Goal: Information Seeking & Learning: Learn about a topic

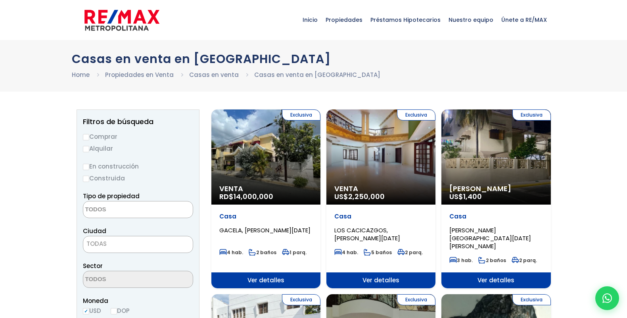
select select
click at [86, 137] on input "Comprar" at bounding box center [86, 137] width 6 height 6
radio input "true"
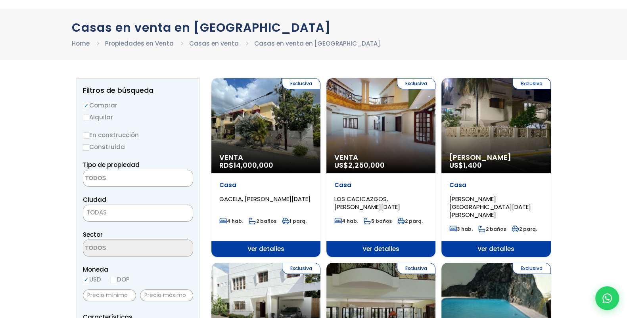
scroll to position [33, 0]
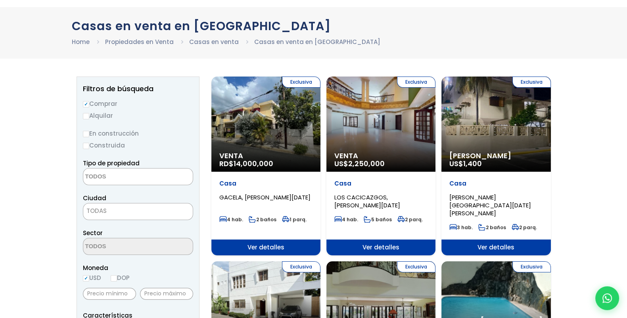
click at [110, 178] on textarea "Search" at bounding box center [121, 177] width 77 height 17
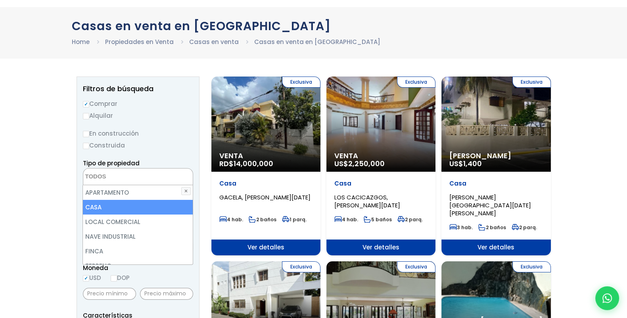
click at [117, 206] on li "CASA" at bounding box center [138, 207] width 110 height 15
select select "house"
click at [99, 208] on li "CASA" at bounding box center [138, 207] width 110 height 15
select select
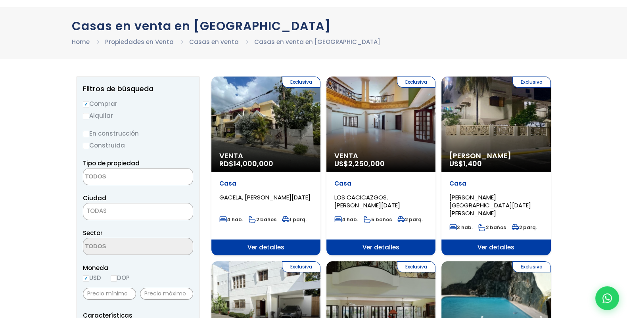
click at [111, 212] on span "TODAS" at bounding box center [138, 211] width 110 height 11
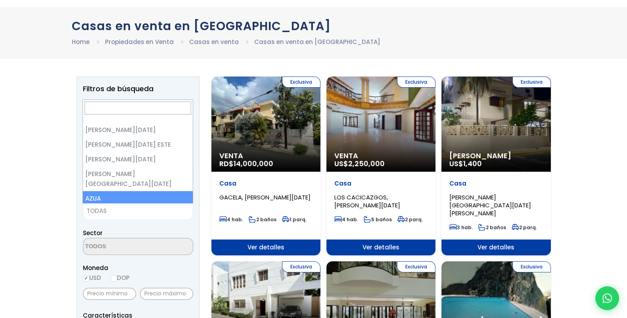
scroll to position [0, 0]
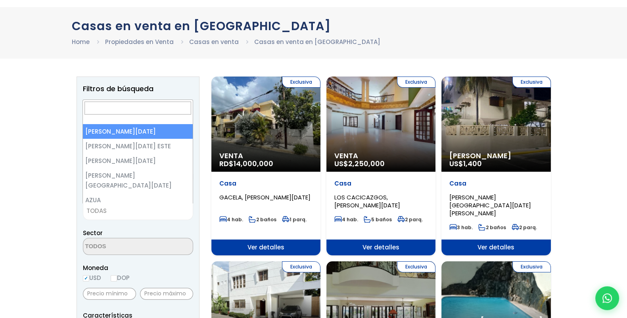
select select "1"
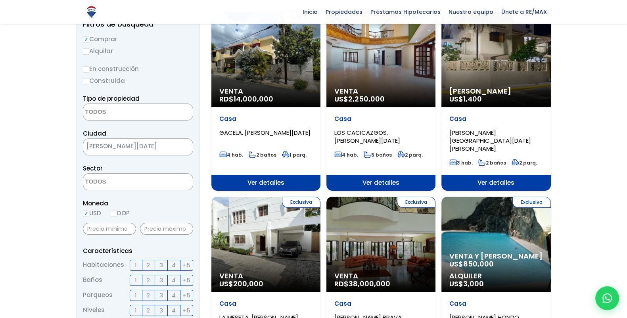
scroll to position [99, 0]
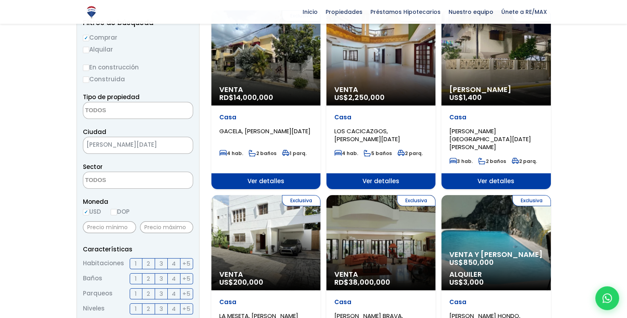
click at [99, 185] on textarea "Search" at bounding box center [121, 180] width 77 height 17
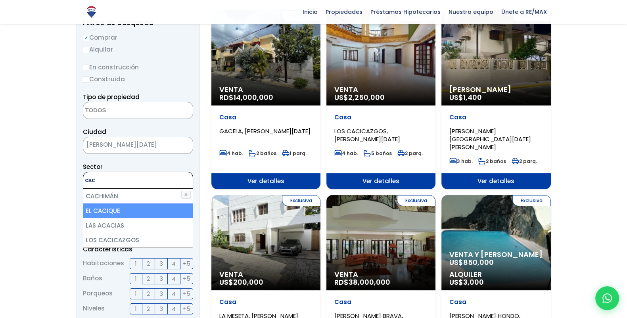
type textarea "cac"
click at [116, 208] on li "EL CACIQUE" at bounding box center [138, 211] width 110 height 15
select select "14006"
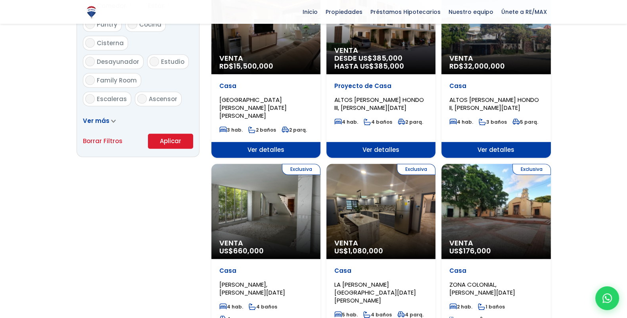
scroll to position [496, 0]
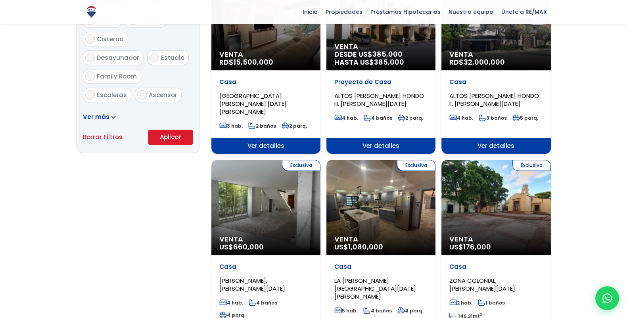
click at [165, 137] on button "Aplicar" at bounding box center [170, 137] width 45 height 15
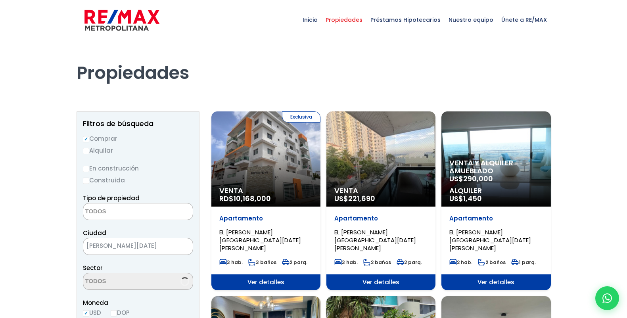
select select
select select "14006"
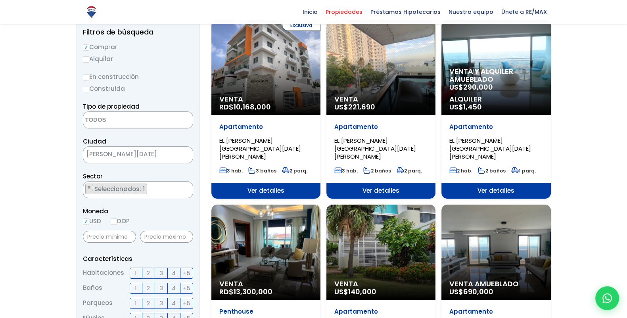
scroll to position [99, 0]
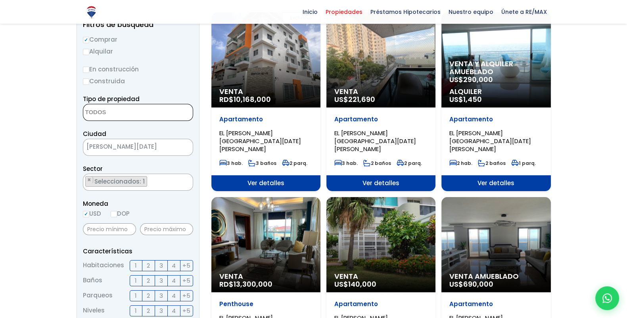
click at [127, 114] on textarea "Search" at bounding box center [121, 112] width 77 height 17
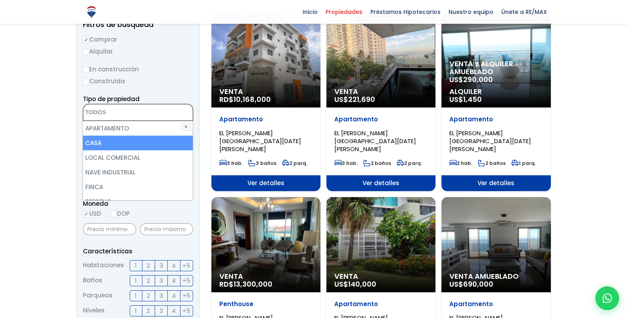
click at [99, 148] on li "CASA" at bounding box center [138, 143] width 110 height 15
select select "house"
click at [44, 135] on div at bounding box center [313, 269] width 627 height 656
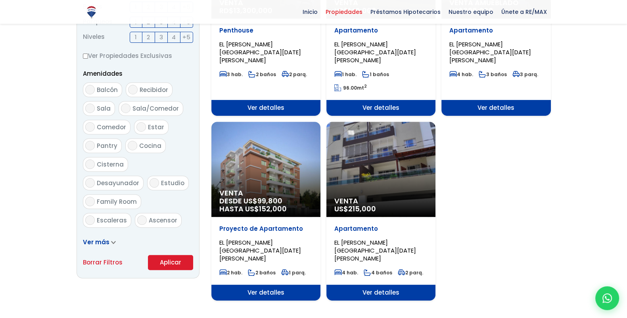
scroll to position [430, 0]
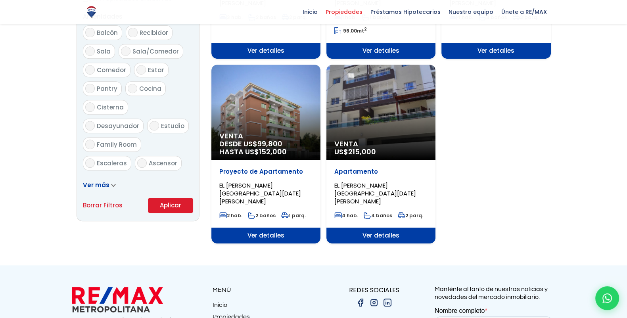
click at [163, 206] on button "Aplicar" at bounding box center [170, 205] width 45 height 15
click at [167, 204] on button "Aplicar" at bounding box center [170, 205] width 45 height 15
click at [169, 204] on button "Aplicar" at bounding box center [170, 205] width 45 height 15
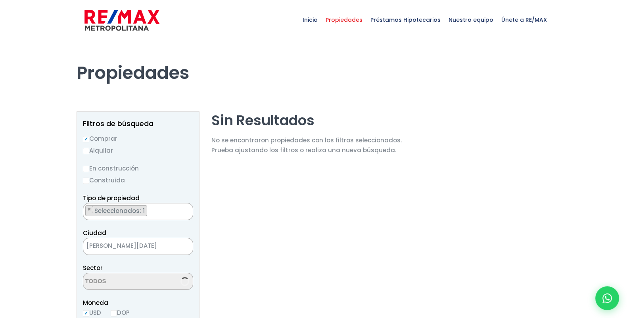
scroll to position [6, 0]
select select "14006"
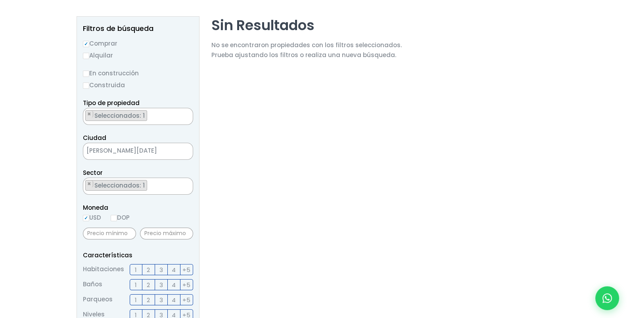
scroll to position [99, 0]
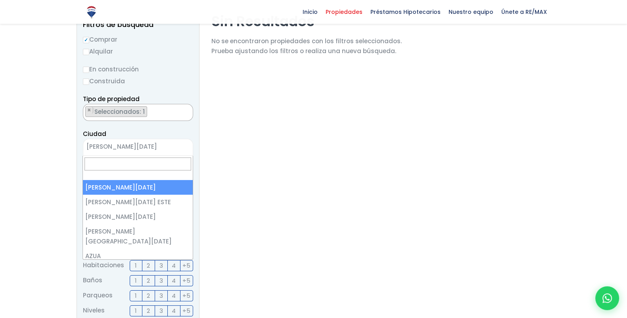
click at [129, 149] on span "[PERSON_NAME][DATE]" at bounding box center [128, 146] width 90 height 11
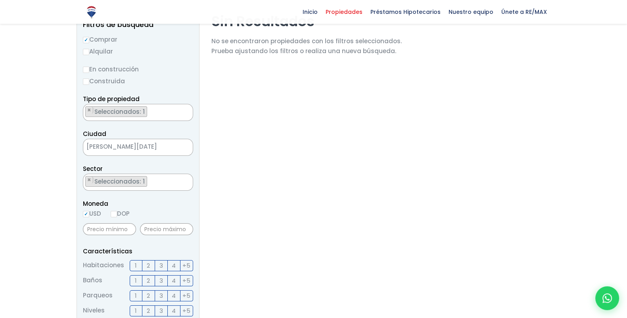
click at [129, 149] on span "[PERSON_NAME][DATE]" at bounding box center [128, 146] width 90 height 11
click at [87, 179] on span "×" at bounding box center [89, 180] width 4 height 7
click at [104, 181] on textarea "Search" at bounding box center [121, 182] width 77 height 17
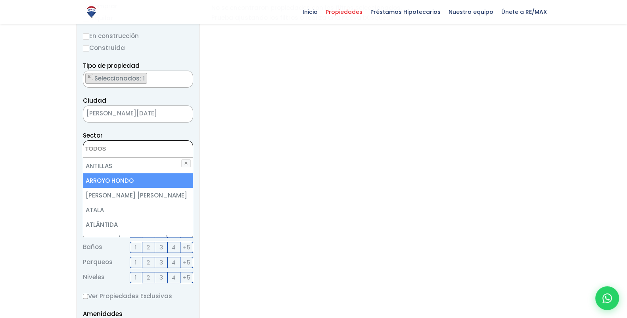
scroll to position [132, 0]
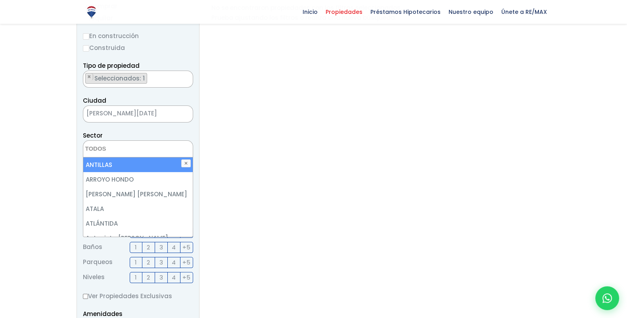
click at [139, 167] on li "ANTILLAS" at bounding box center [138, 165] width 110 height 15
select select "174"
click at [210, 164] on div "Filtros de búsqueda Comprar Alquilar En construcción Construida Tipo de propied…" at bounding box center [314, 249] width 475 height 540
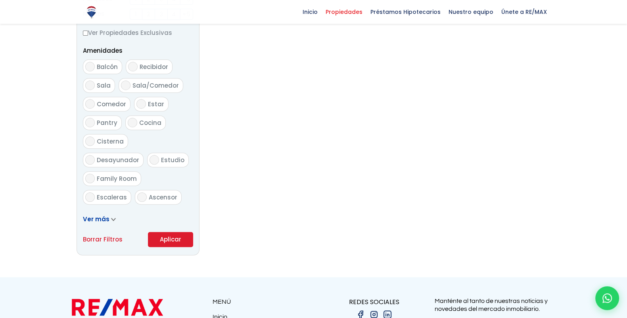
scroll to position [396, 0]
click at [156, 239] on button "Aplicar" at bounding box center [170, 238] width 45 height 15
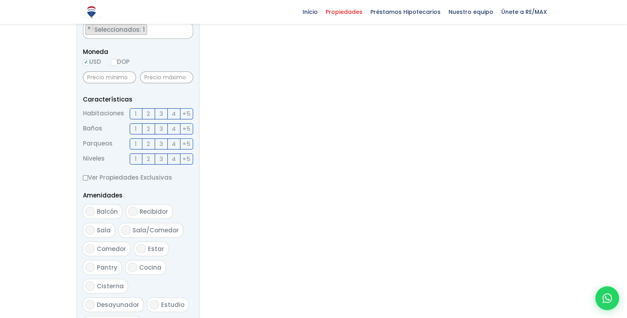
scroll to position [232, 0]
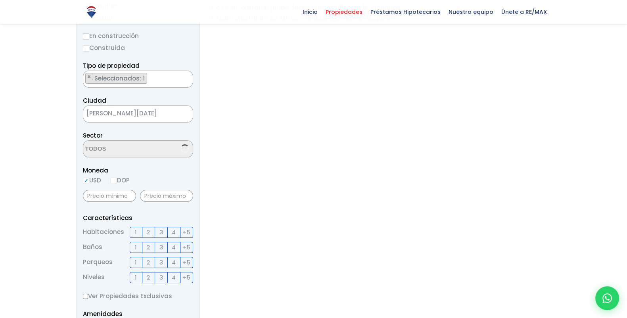
scroll to position [80, 0]
select select "174"
click at [143, 117] on span "[PERSON_NAME][DATE]" at bounding box center [128, 113] width 90 height 11
click at [88, 146] on span "×" at bounding box center [89, 146] width 4 height 7
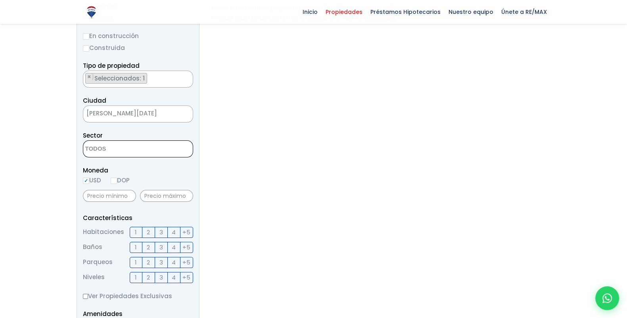
click at [99, 147] on textarea "Search" at bounding box center [121, 149] width 77 height 17
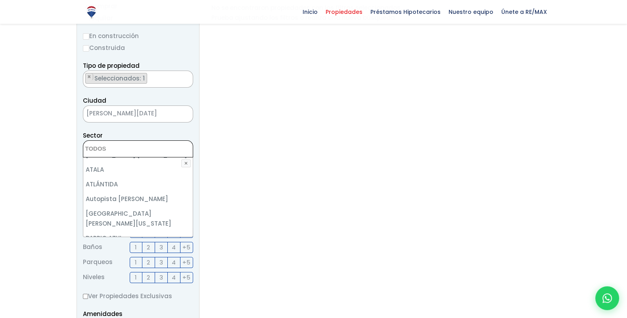
scroll to position [165, 0]
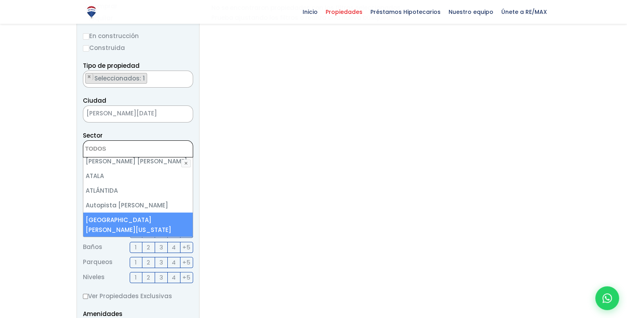
click at [144, 215] on li "[GEOGRAPHIC_DATA][PERSON_NAME][US_STATE]" at bounding box center [138, 225] width 110 height 25
select select "14014"
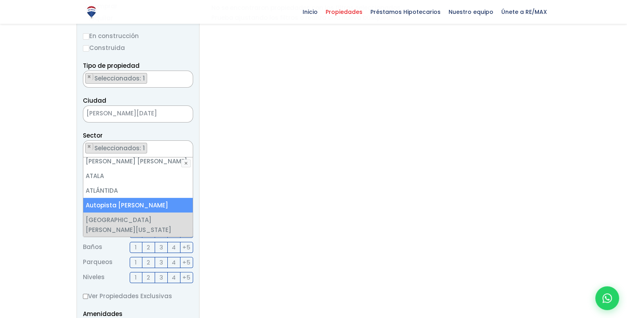
click at [245, 196] on section "Sin Resultados No se encontraron propiedades con los filtros seleccionados. Pru…" at bounding box center [307, 249] width 190 height 540
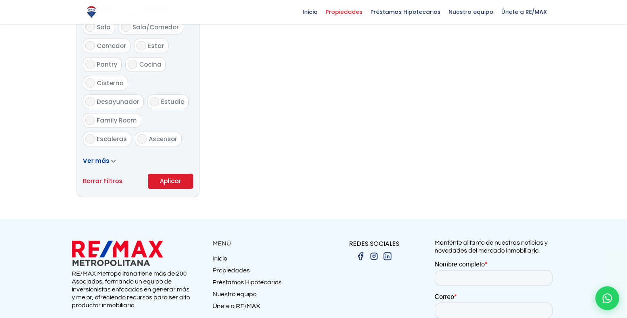
scroll to position [463, 0]
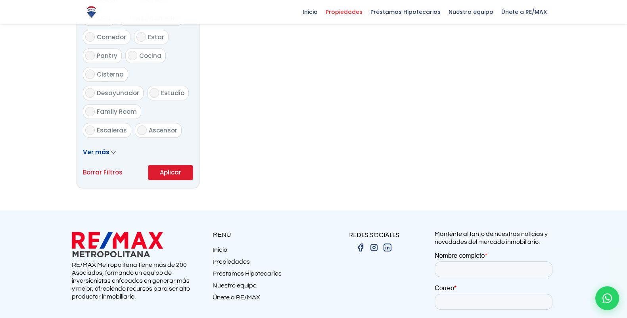
click at [169, 169] on button "Aplicar" at bounding box center [170, 172] width 45 height 15
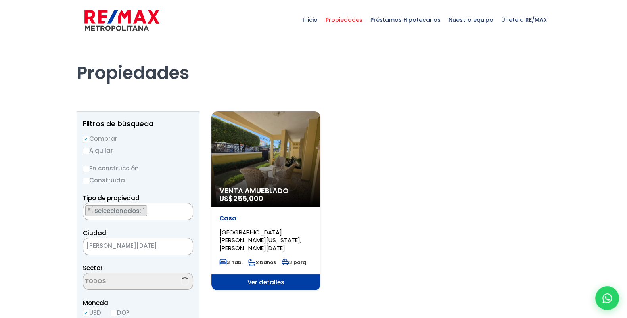
scroll to position [134, 0]
select select "14014"
click at [277, 275] on span "Ver detalles" at bounding box center [266, 283] width 109 height 16
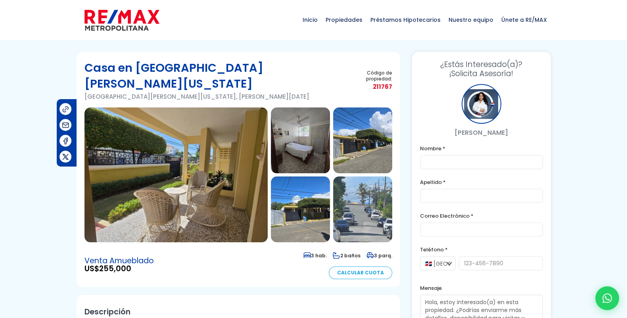
click at [169, 179] on img at bounding box center [176, 175] width 183 height 135
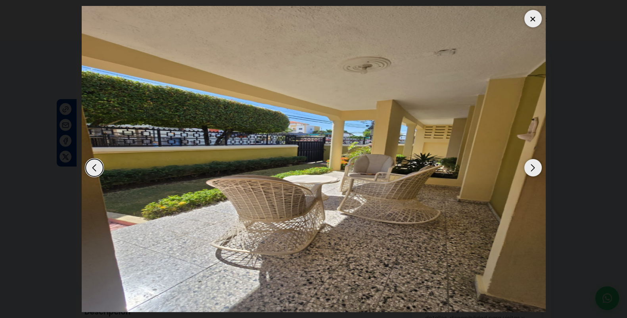
click at [533, 169] on div "Next slide" at bounding box center [533, 167] width 17 height 17
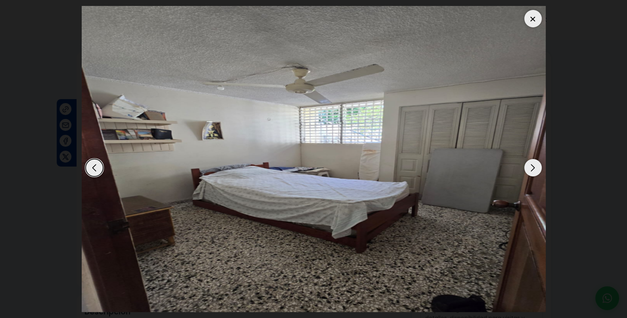
click at [533, 169] on div "Next slide" at bounding box center [533, 167] width 17 height 17
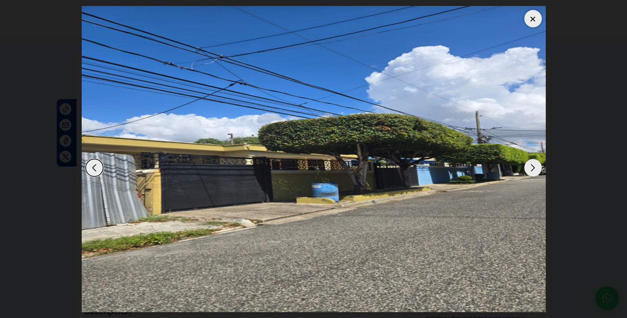
click at [533, 169] on div "Next slide" at bounding box center [533, 167] width 17 height 17
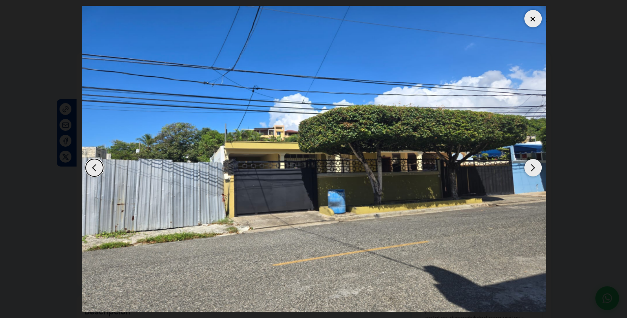
click at [533, 169] on div "Next slide" at bounding box center [533, 167] width 17 height 17
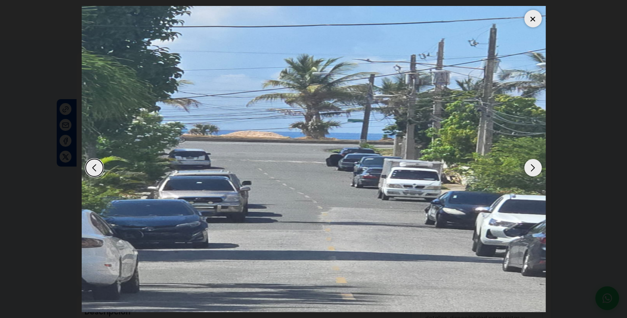
click at [533, 169] on div "Next slide" at bounding box center [533, 167] width 17 height 17
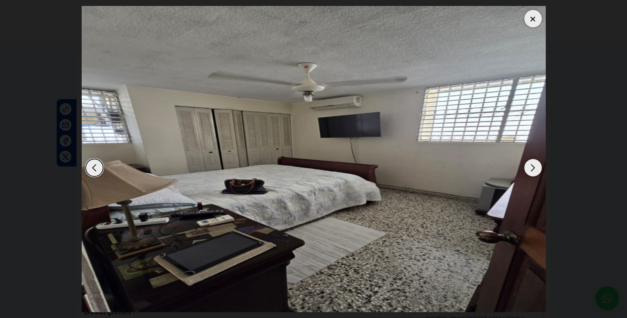
click at [533, 169] on div "Next slide" at bounding box center [533, 167] width 17 height 17
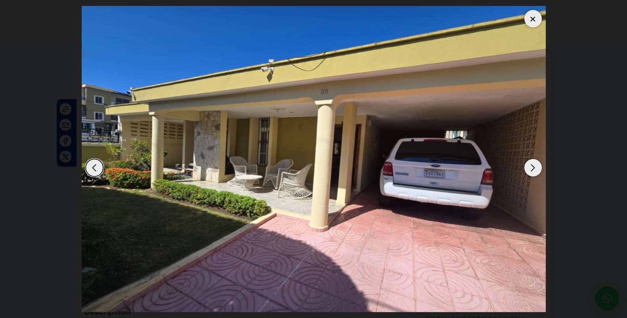
click at [533, 169] on div "Next slide" at bounding box center [533, 167] width 17 height 17
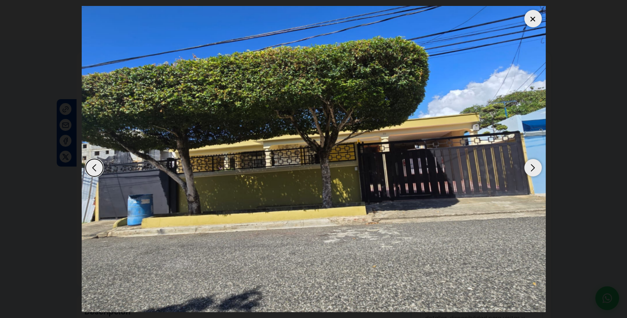
click at [533, 169] on div "Next slide" at bounding box center [533, 167] width 17 height 17
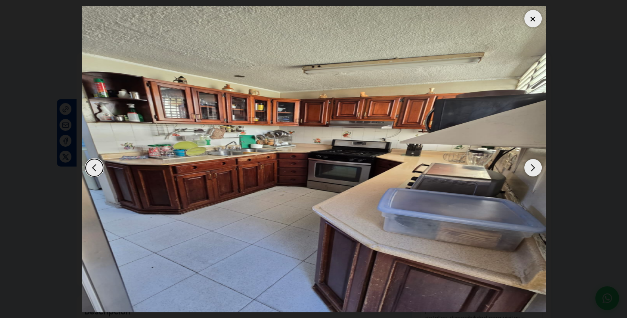
click at [533, 169] on div "Next slide" at bounding box center [533, 167] width 17 height 17
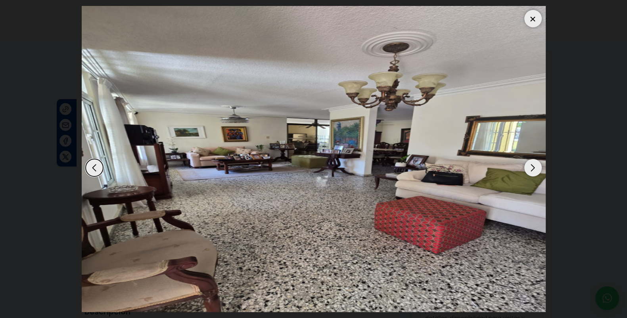
click at [533, 169] on div "Next slide" at bounding box center [533, 167] width 17 height 17
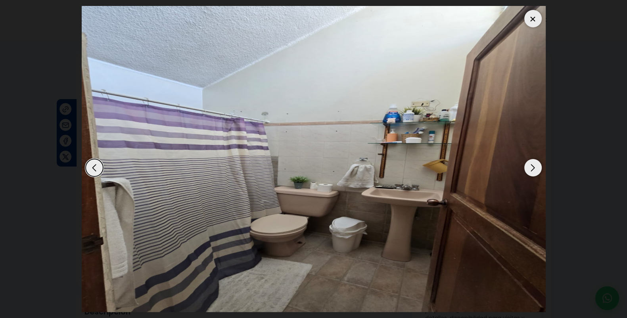
click at [533, 169] on div "Next slide" at bounding box center [533, 167] width 17 height 17
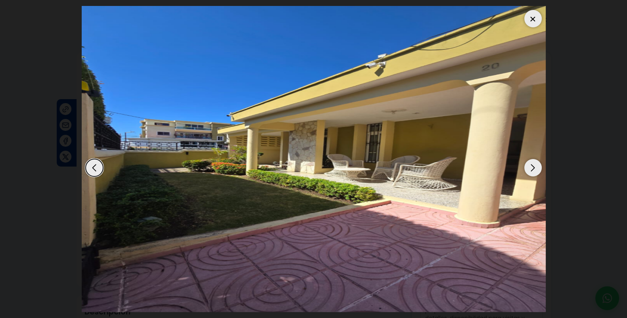
click at [534, 169] on div "Next slide" at bounding box center [533, 167] width 17 height 17
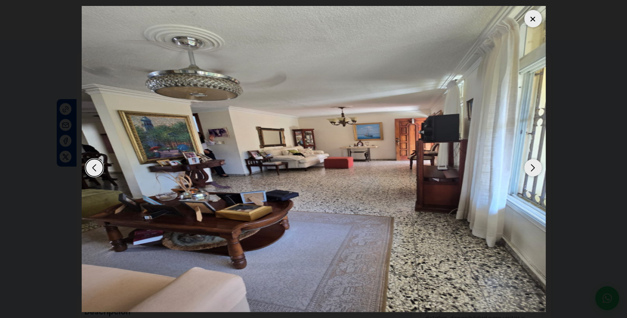
click at [534, 169] on div "Next slide" at bounding box center [533, 167] width 17 height 17
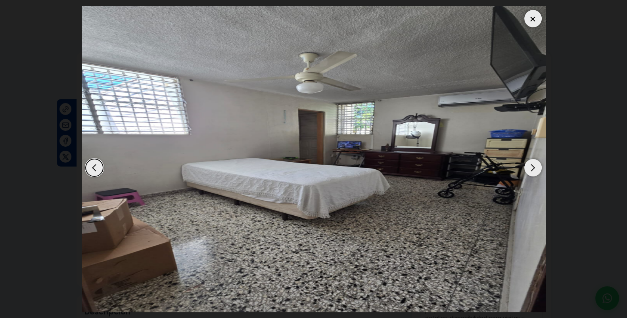
click at [534, 169] on div "Next slide" at bounding box center [533, 167] width 17 height 17
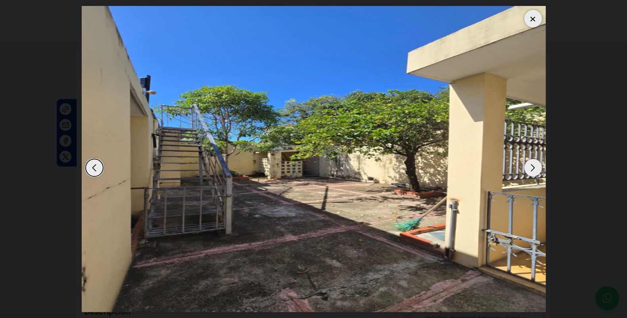
click at [534, 169] on div "Next slide" at bounding box center [533, 167] width 17 height 17
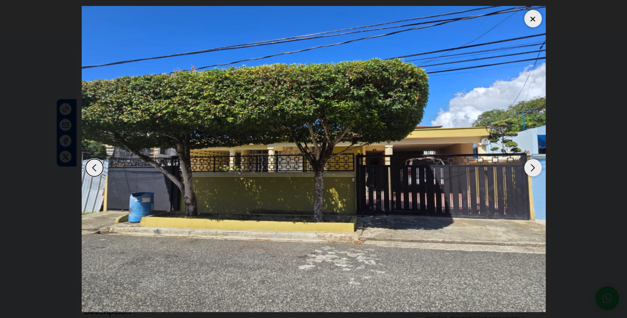
click at [534, 169] on div "Next slide" at bounding box center [533, 167] width 17 height 17
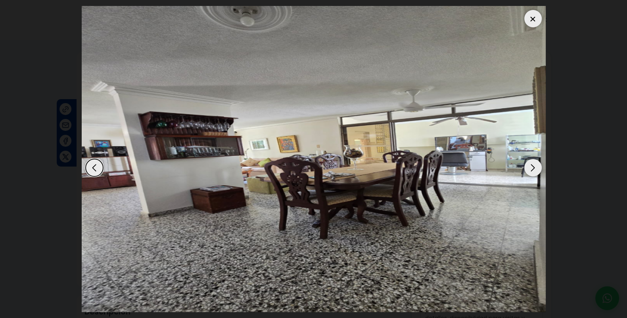
click at [534, 166] on div "Next slide" at bounding box center [533, 167] width 17 height 17
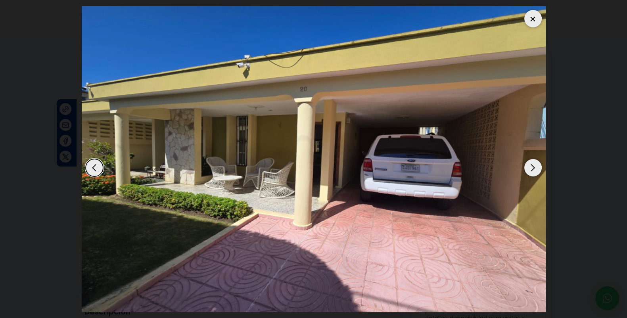
click at [541, 21] on div at bounding box center [533, 18] width 17 height 17
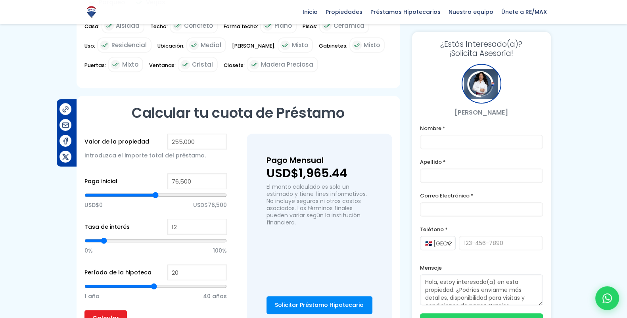
scroll to position [463, 0]
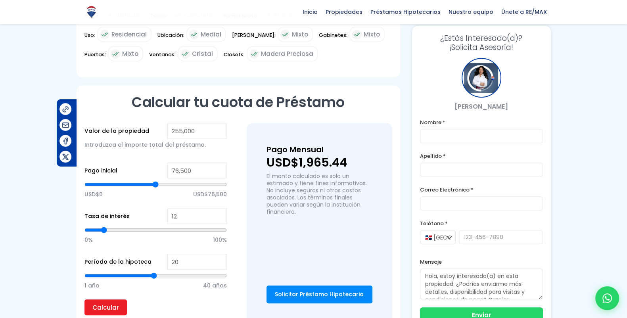
click at [237, 154] on div "Valor de la propiedad 255,000 Introduzca el importe total del préstamo. Pago in…" at bounding box center [239, 223] width 308 height 200
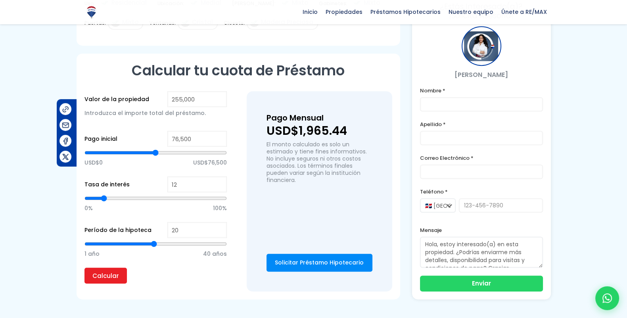
scroll to position [493, 0]
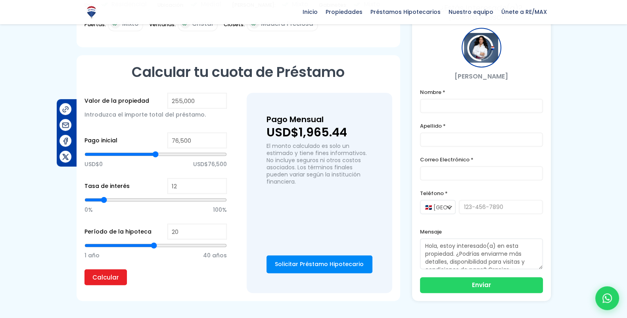
type input "21"
type input "22"
type input "23"
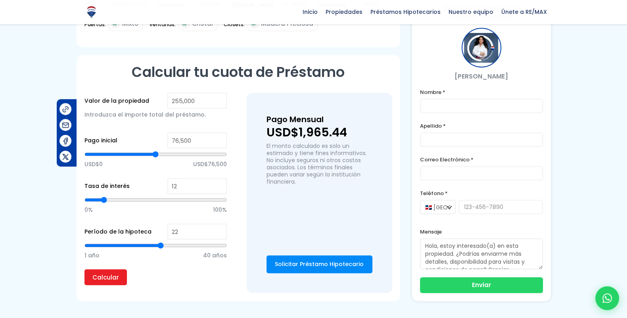
type input "23"
type input "24"
type input "25"
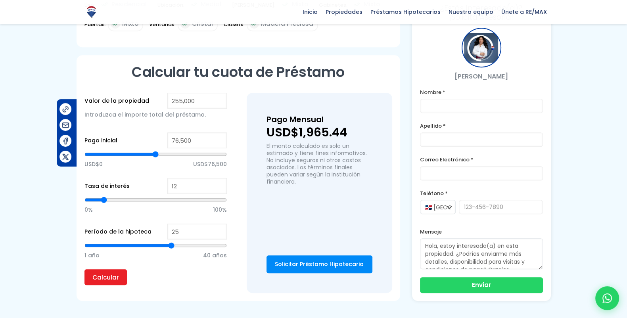
type input "26"
type input "27"
type input "28"
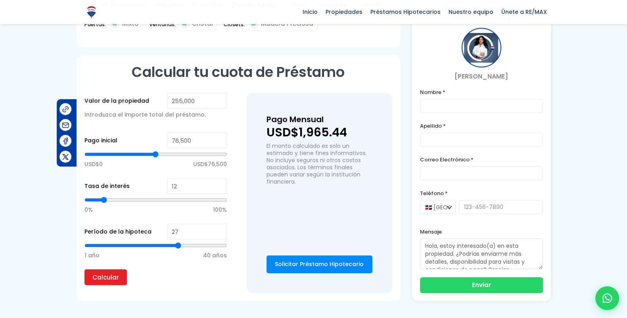
type input "28"
type input "29"
type input "30"
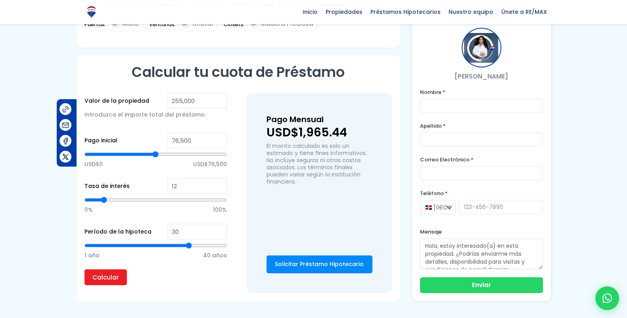
type input "31"
type input "32"
type input "33"
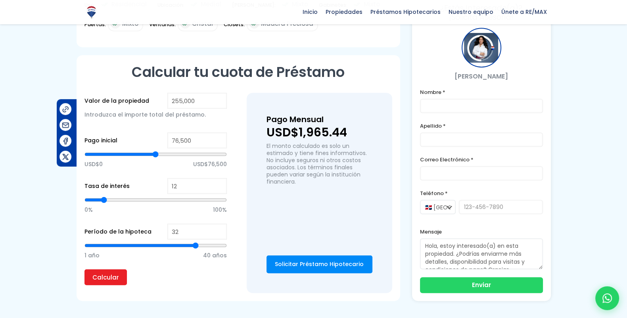
type input "33"
type input "34"
type input "35"
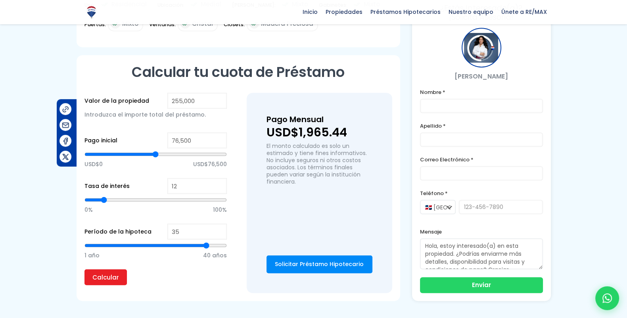
type input "36"
type input "37"
type input "38"
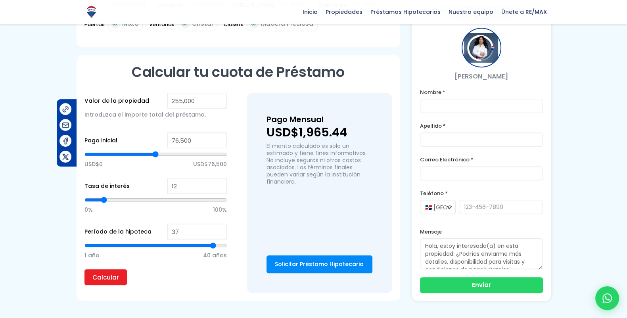
type input "38"
type input "39"
type input "40"
drag, startPoint x: 154, startPoint y: 228, endPoint x: 229, endPoint y: 229, distance: 75.0
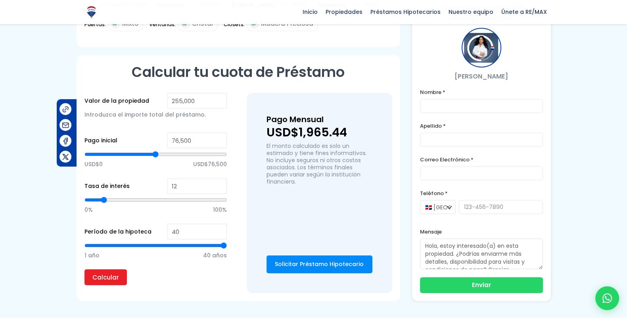
type input "40"
click at [227, 242] on input "range" at bounding box center [156, 246] width 142 height 8
click at [109, 269] on input "Calcular" at bounding box center [106, 277] width 42 height 16
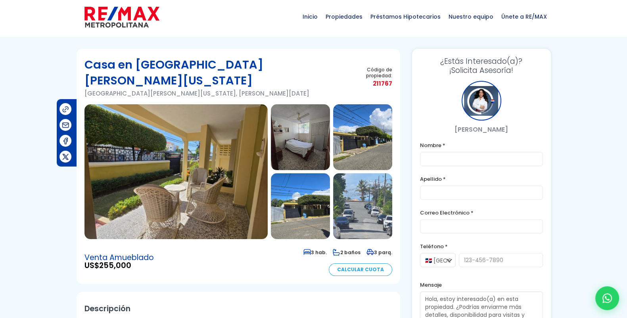
scroll to position [0, 0]
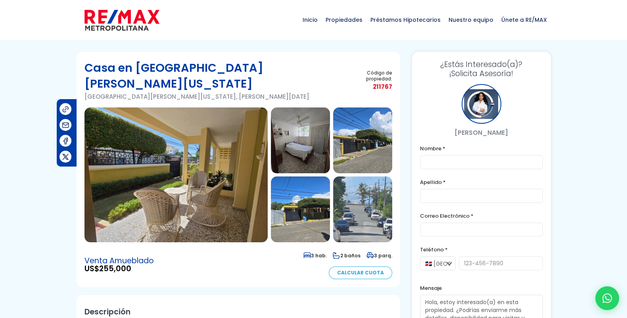
click at [355, 185] on img at bounding box center [362, 210] width 59 height 66
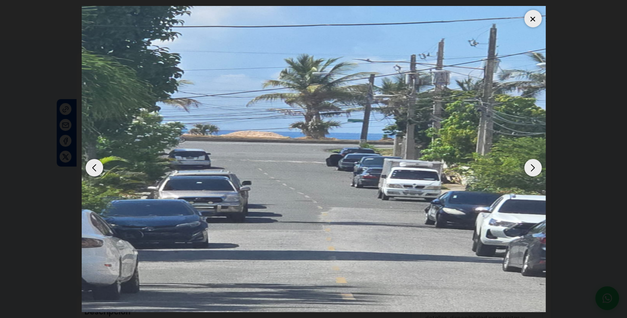
click at [537, 171] on div "Next slide" at bounding box center [533, 167] width 17 height 17
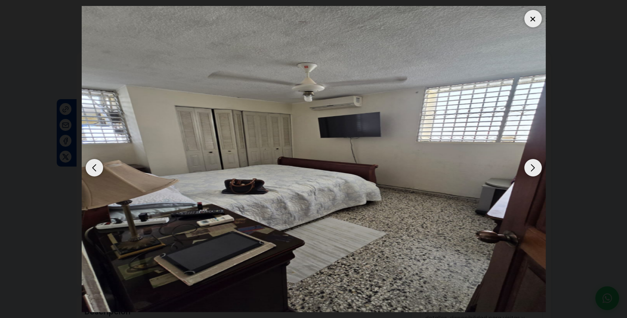
click at [537, 171] on div "Next slide" at bounding box center [533, 167] width 17 height 17
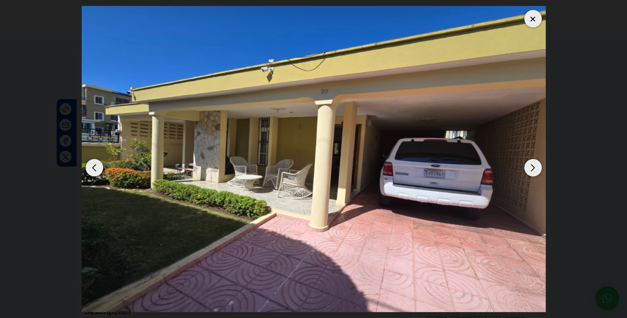
click at [537, 171] on div "Next slide" at bounding box center [533, 167] width 17 height 17
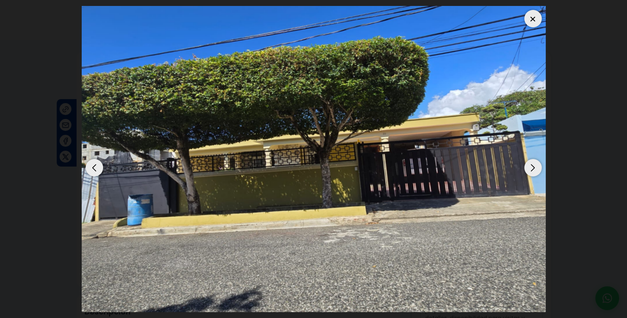
click at [530, 171] on div "Next slide" at bounding box center [533, 167] width 17 height 17
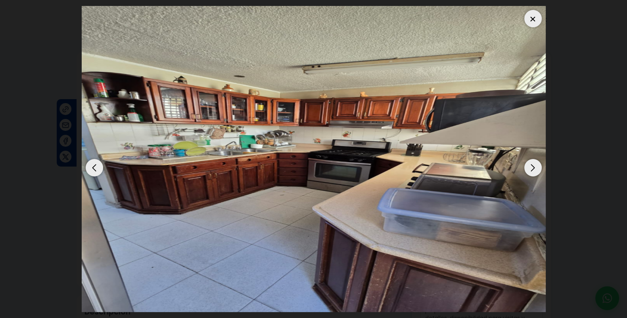
click at [532, 166] on div "Next slide" at bounding box center [533, 167] width 17 height 17
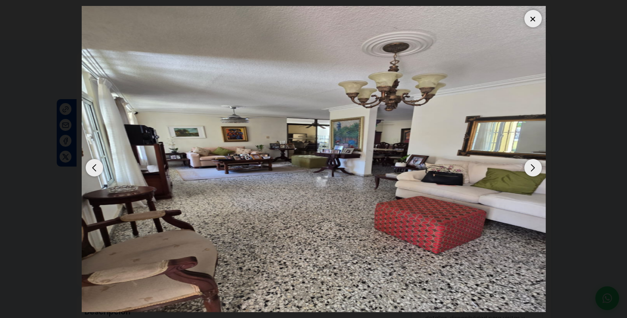
click at [532, 166] on div "Next slide" at bounding box center [533, 167] width 17 height 17
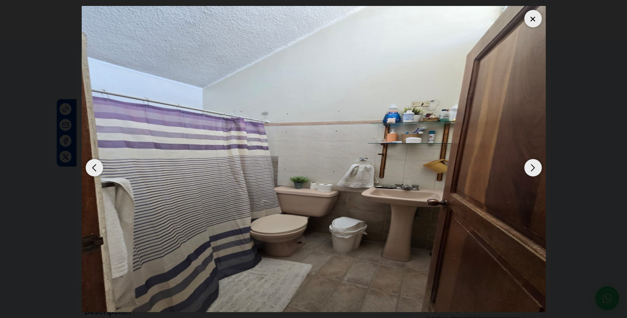
click at [532, 166] on div "Next slide" at bounding box center [533, 167] width 17 height 17
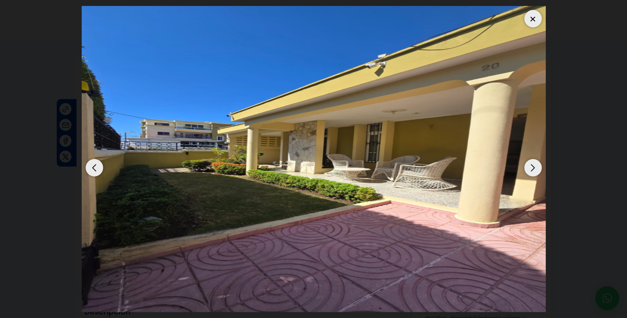
click at [531, 167] on div "Next slide" at bounding box center [533, 167] width 17 height 17
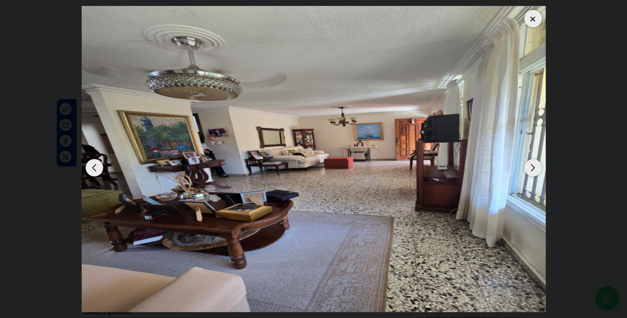
click at [530, 168] on div "Next slide" at bounding box center [533, 167] width 17 height 17
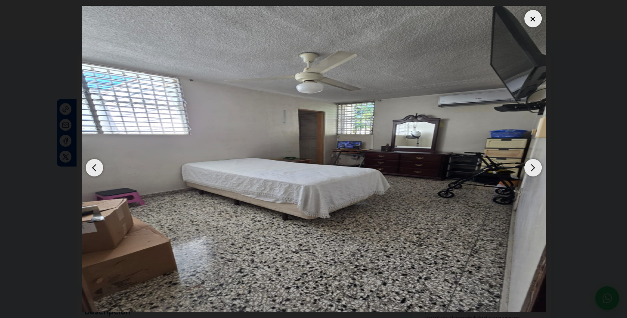
click at [530, 168] on div "Next slide" at bounding box center [533, 167] width 17 height 17
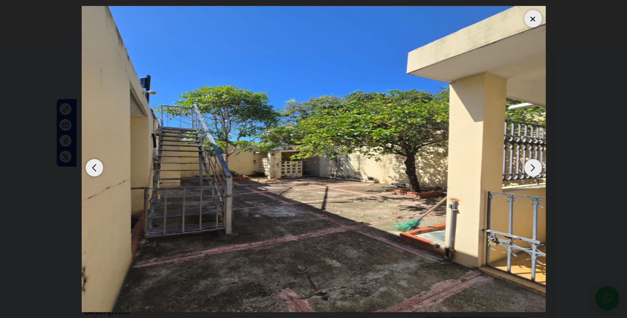
click at [530, 168] on div "Next slide" at bounding box center [533, 167] width 17 height 17
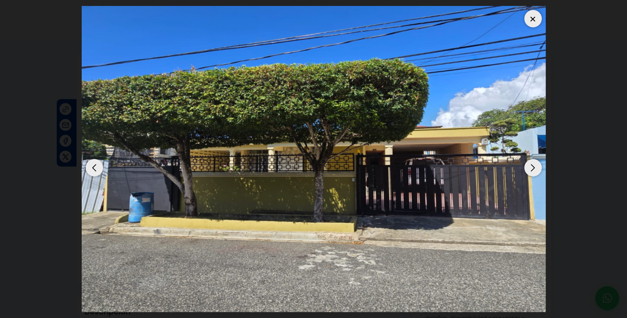
click at [89, 164] on div "Previous slide" at bounding box center [94, 167] width 17 height 17
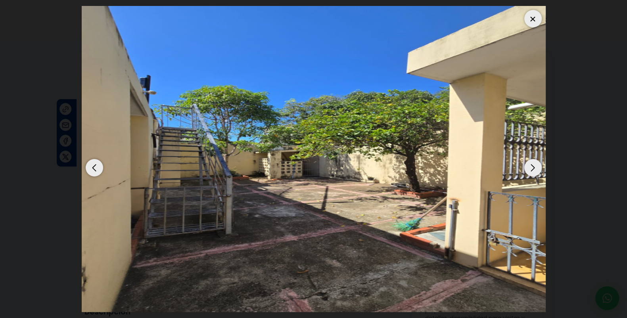
click at [530, 161] on div "Next slide" at bounding box center [533, 167] width 17 height 17
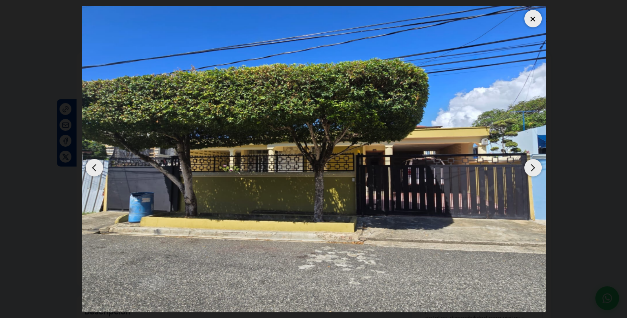
click at [530, 161] on div "Next slide" at bounding box center [533, 167] width 17 height 17
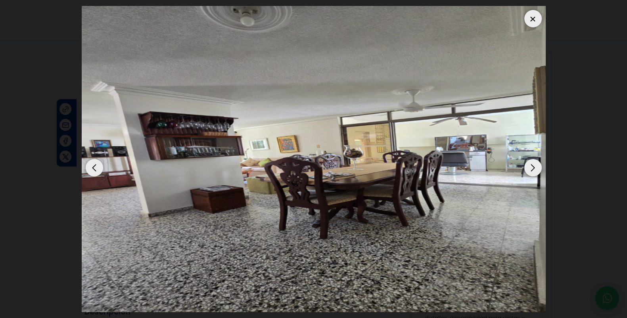
click at [538, 171] on div "Next slide" at bounding box center [533, 167] width 17 height 17
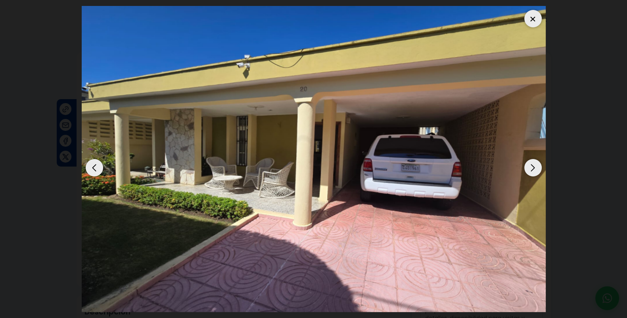
click at [533, 19] on div at bounding box center [533, 18] width 17 height 17
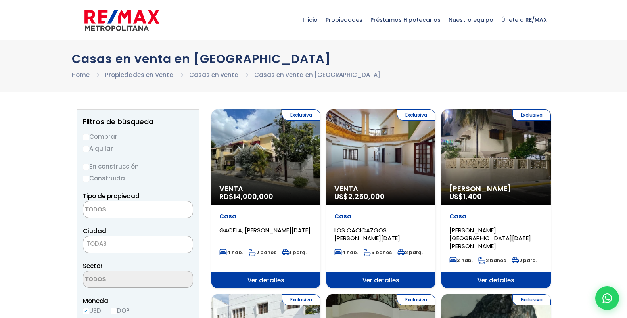
select select
click at [90, 139] on label "Comprar" at bounding box center [138, 137] width 110 height 10
click at [89, 139] on input "Comprar" at bounding box center [86, 137] width 6 height 6
radio input "true"
click at [105, 206] on textarea "Search" at bounding box center [121, 210] width 77 height 17
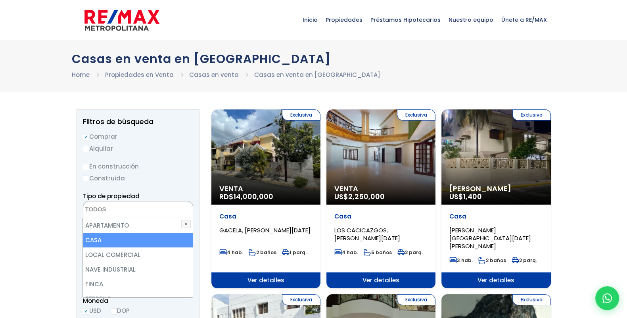
click at [108, 234] on li "CASA" at bounding box center [138, 240] width 110 height 15
select select "house"
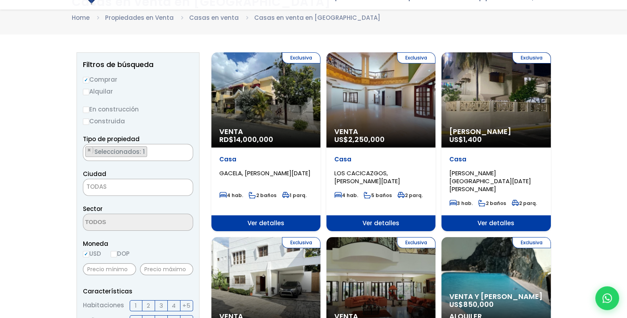
scroll to position [99, 0]
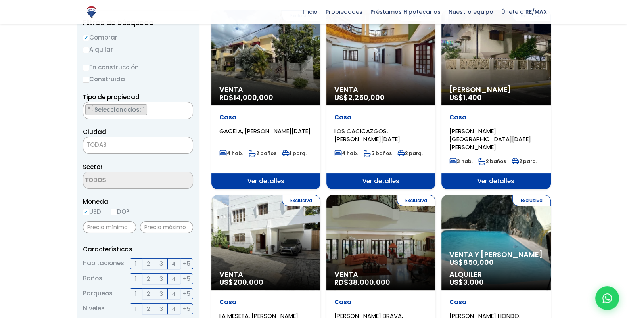
click at [115, 153] on span "TODAS" at bounding box center [138, 145] width 110 height 17
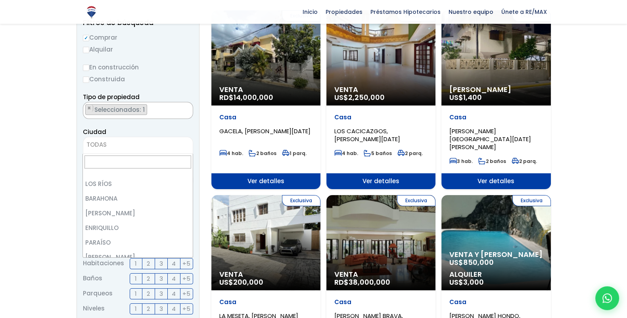
scroll to position [0, 0]
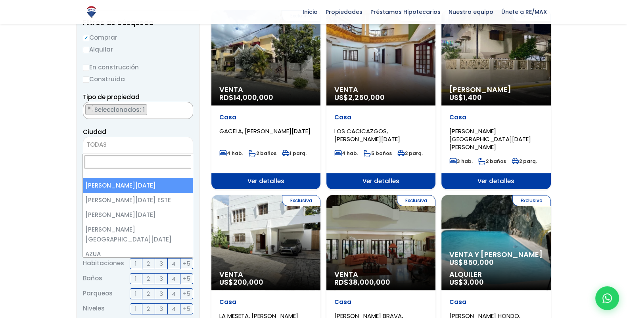
select select "1"
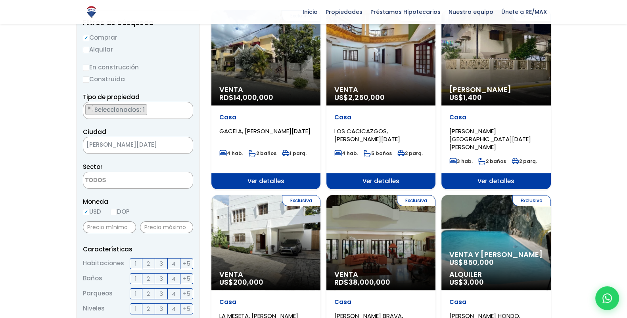
click at [119, 208] on label "DOP" at bounding box center [120, 212] width 19 height 10
click at [0, 0] on input "DOP" at bounding box center [0, 0] width 0 height 0
click at [117, 211] on input "DOP" at bounding box center [114, 212] width 6 height 6
radio input "true"
click at [117, 181] on textarea "Search" at bounding box center [121, 180] width 77 height 17
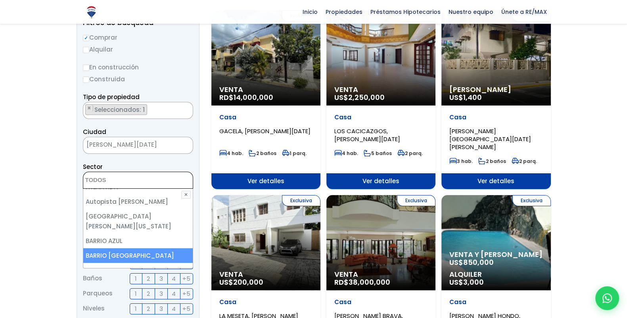
scroll to position [198, 0]
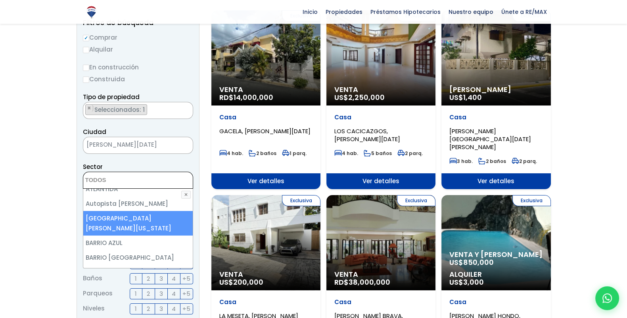
click at [135, 217] on li "[GEOGRAPHIC_DATA][PERSON_NAME][US_STATE]" at bounding box center [138, 223] width 110 height 25
select select "14014"
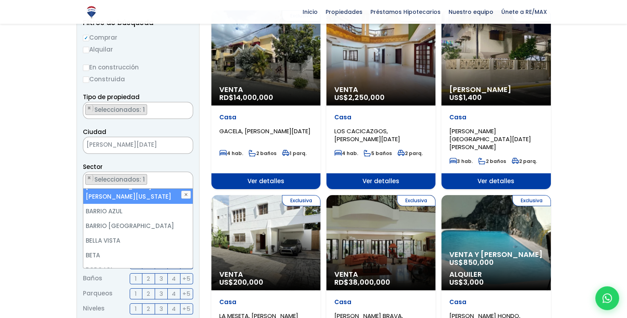
scroll to position [231, 0]
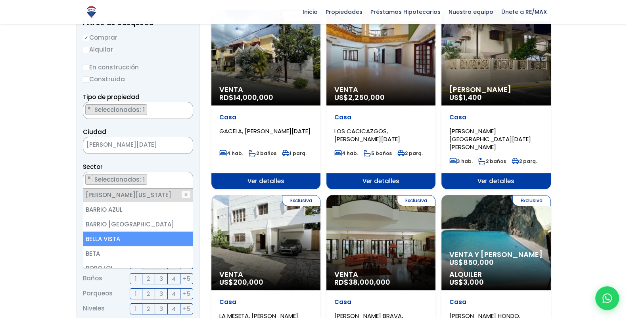
click at [138, 232] on li "BELLA VISTA" at bounding box center [138, 239] width 110 height 15
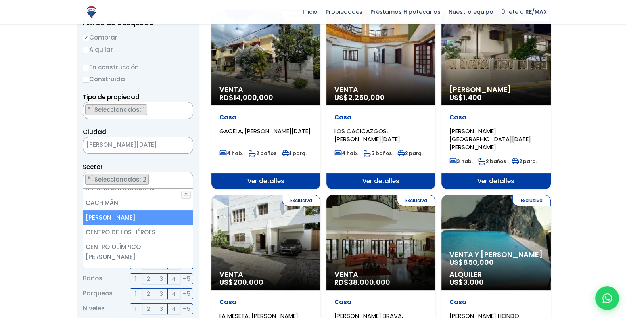
scroll to position [396, 0]
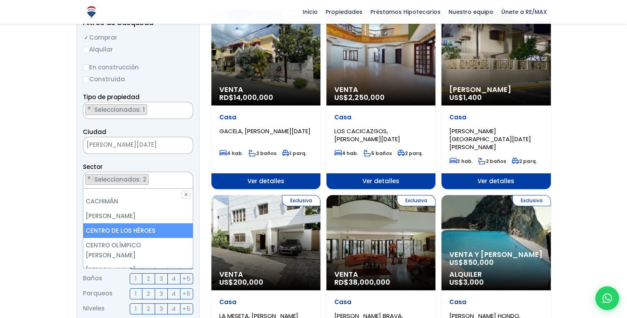
click at [137, 223] on li "CENTRO DE LOS HÉROES" at bounding box center [138, 230] width 110 height 15
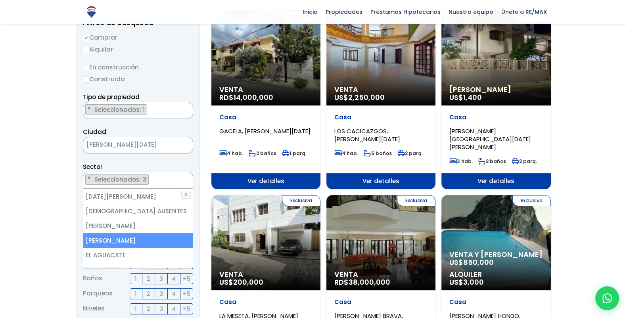
scroll to position [760, 0]
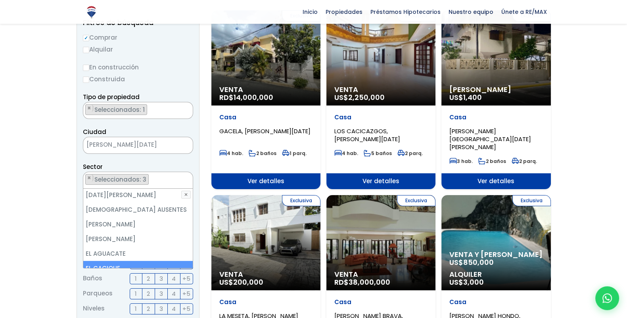
click at [137, 261] on li "EL CACIQUE" at bounding box center [138, 268] width 110 height 15
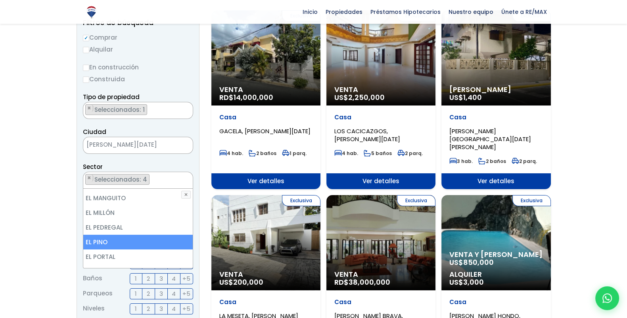
scroll to position [926, 0]
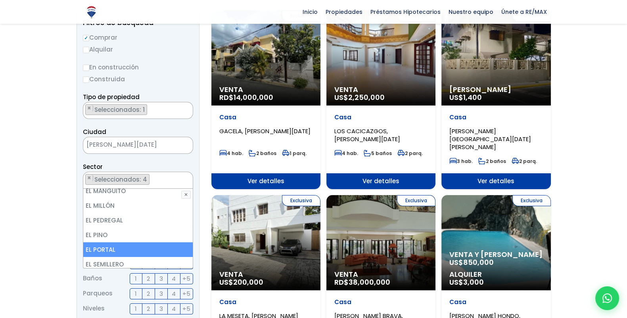
click at [125, 242] on li "EL PORTAL" at bounding box center [138, 249] width 110 height 15
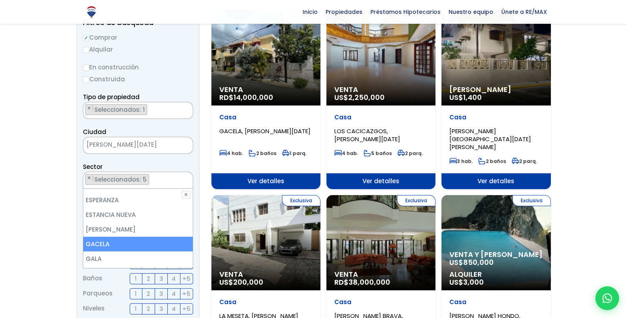
scroll to position [1256, 0]
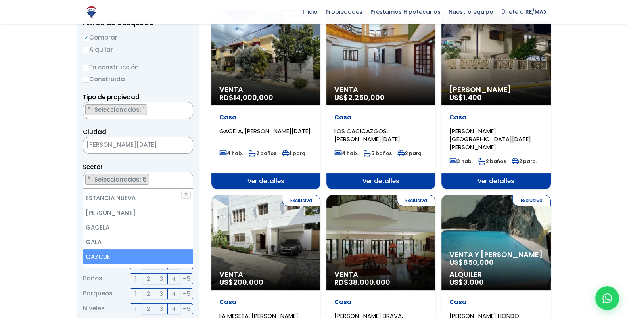
click at [133, 250] on li "GAZCUE" at bounding box center [138, 257] width 110 height 15
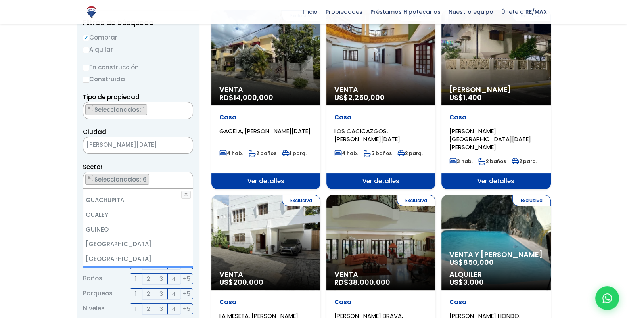
scroll to position [1356, 0]
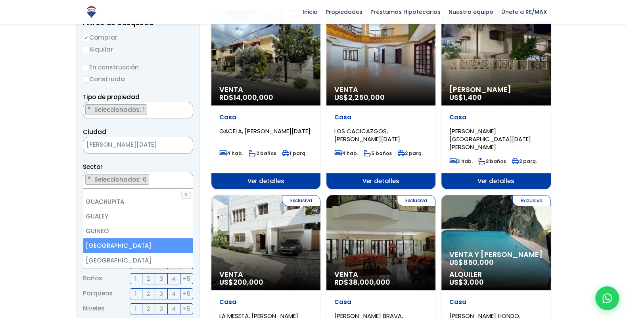
click at [136, 239] on li "HONDURAS" at bounding box center [138, 246] width 110 height 15
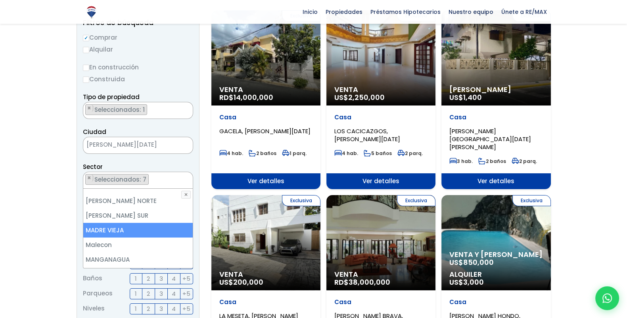
scroll to position [2513, 0]
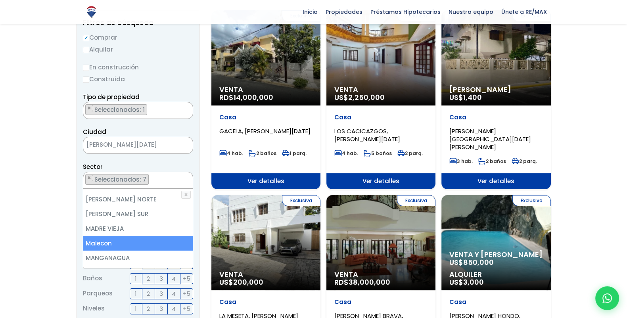
click at [140, 236] on li "Malecon" at bounding box center [138, 243] width 110 height 15
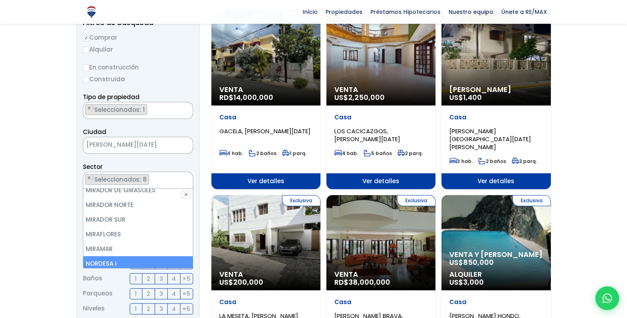
scroll to position [2745, 0]
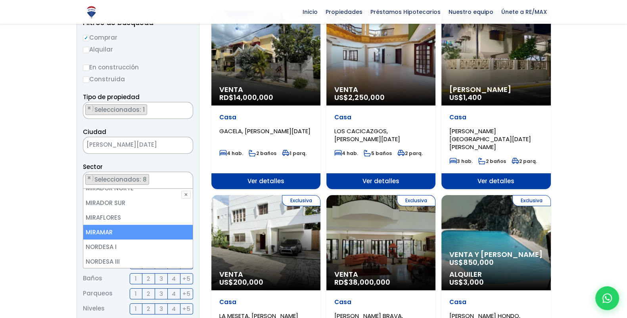
click at [133, 225] on li "MIRAMAR" at bounding box center [138, 232] width 110 height 15
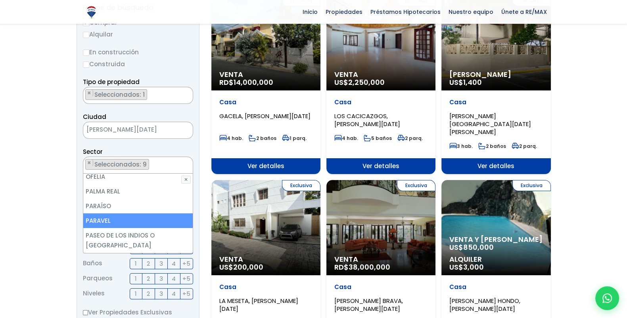
scroll to position [165, 0]
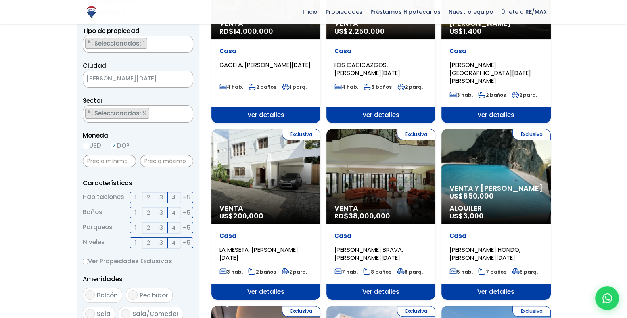
click at [88, 147] on input "USD" at bounding box center [86, 146] width 6 height 6
radio input "true"
click at [117, 146] on input "DOP" at bounding box center [114, 146] width 6 height 6
radio input "true"
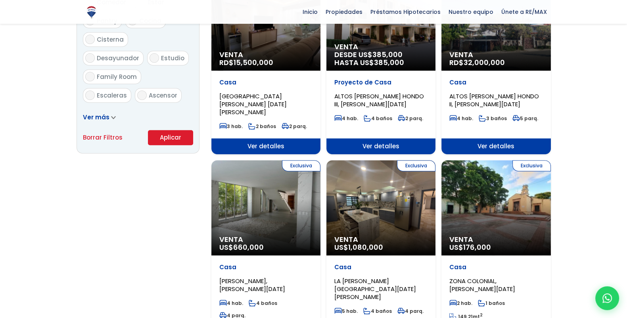
scroll to position [496, 0]
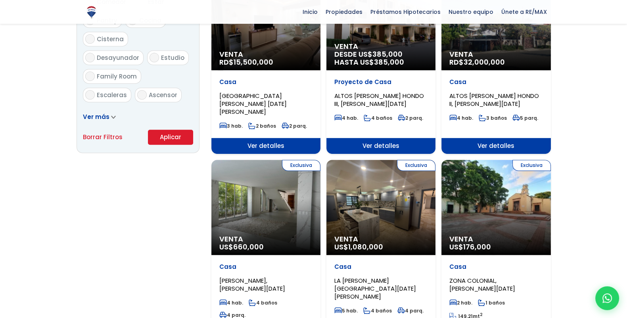
click at [166, 135] on button "Aplicar" at bounding box center [170, 137] width 45 height 15
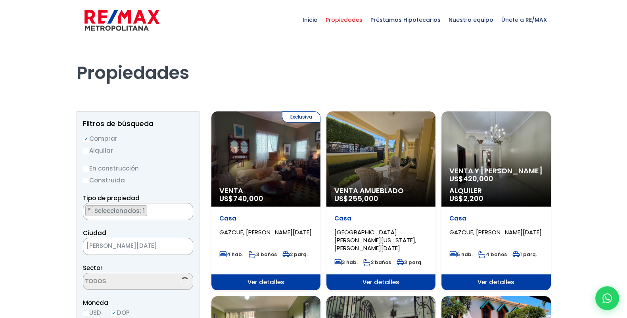
select select "14014"
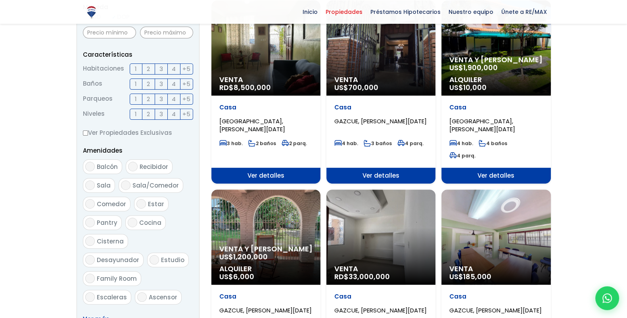
scroll to position [220, 0]
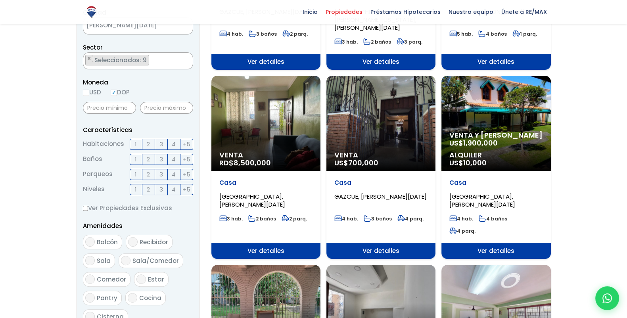
click at [83, 91] on input "USD" at bounding box center [86, 93] width 6 height 6
radio input "true"
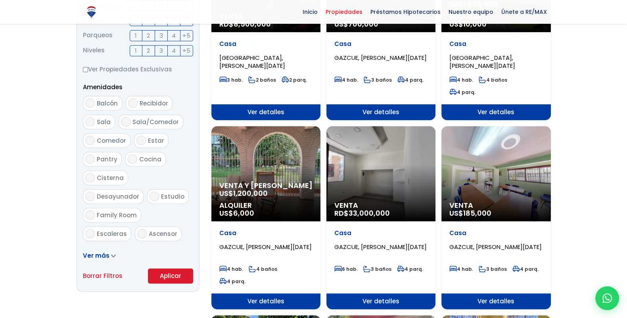
scroll to position [452, 0]
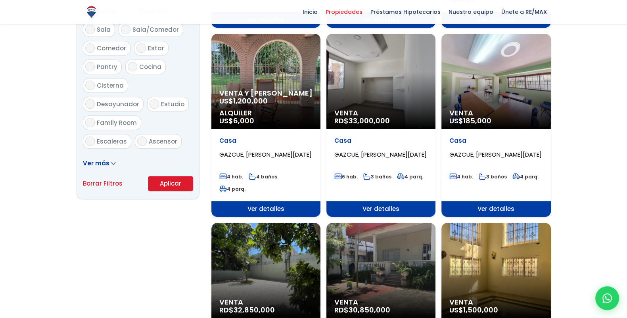
click at [176, 182] on button "Aplicar" at bounding box center [170, 183] width 45 height 15
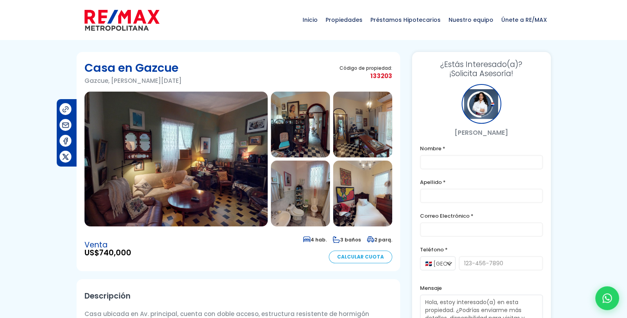
click at [183, 144] on img at bounding box center [176, 159] width 183 height 135
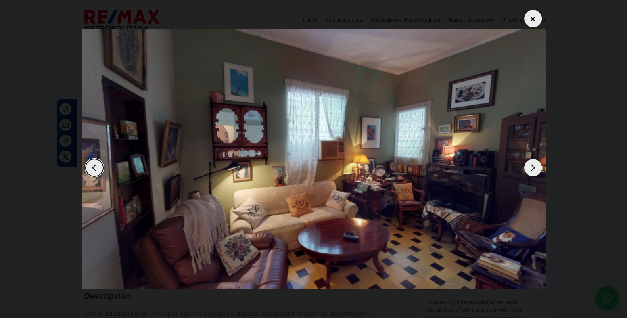
click at [538, 162] on div "Next slide" at bounding box center [533, 167] width 17 height 17
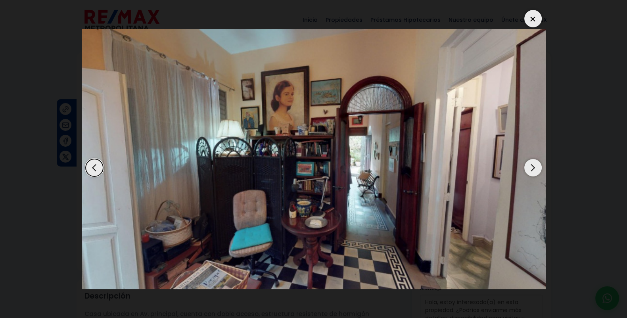
click at [535, 166] on div "Next slide" at bounding box center [533, 167] width 17 height 17
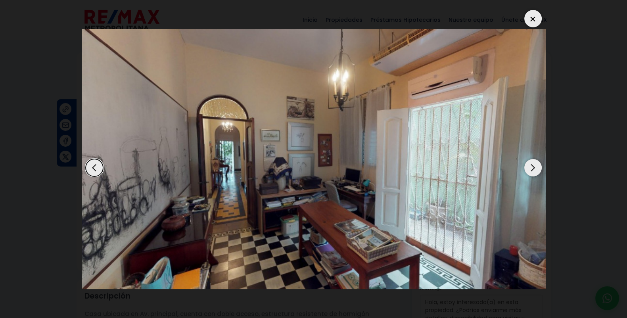
click at [535, 166] on div "Next slide" at bounding box center [533, 167] width 17 height 17
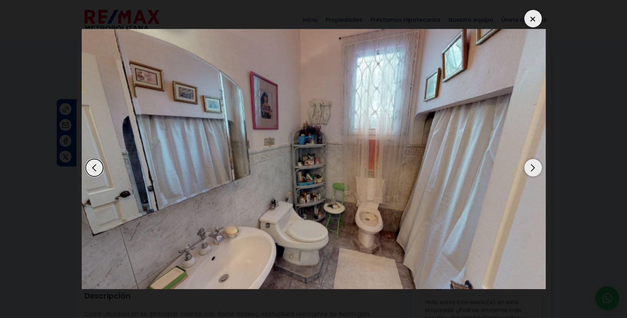
click at [535, 166] on div "Next slide" at bounding box center [533, 167] width 17 height 17
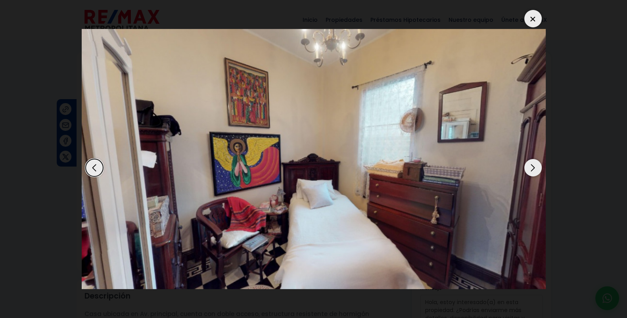
click at [535, 166] on div "Next slide" at bounding box center [533, 167] width 17 height 17
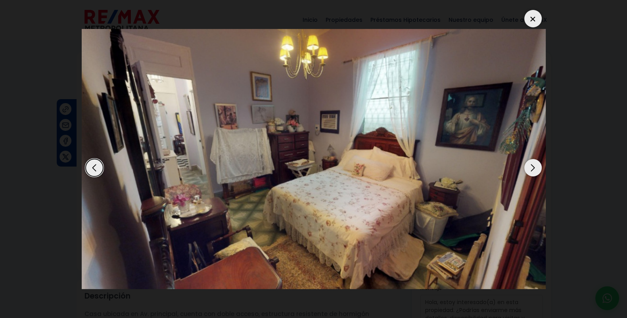
click at [535, 165] on div "Next slide" at bounding box center [533, 167] width 17 height 17
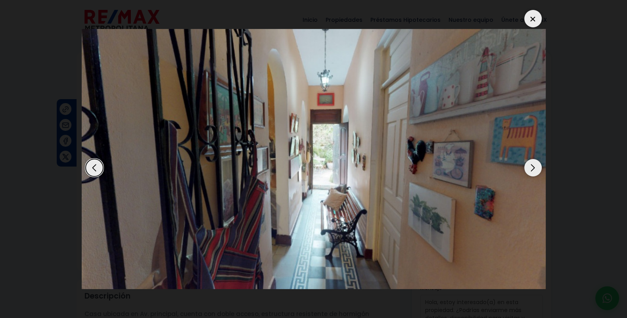
click at [534, 166] on div "Next slide" at bounding box center [533, 167] width 17 height 17
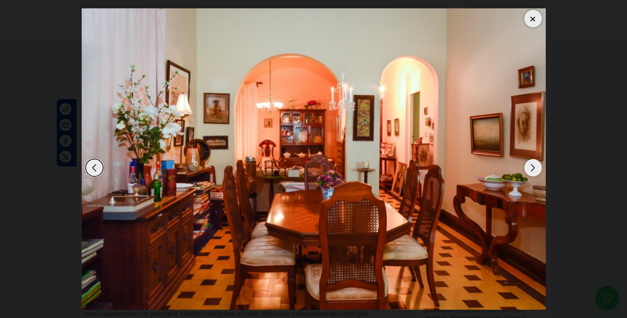
click at [533, 166] on div "Next slide" at bounding box center [533, 167] width 17 height 17
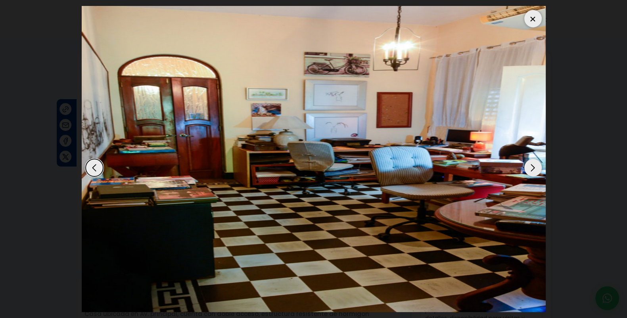
click at [533, 166] on div "Next slide" at bounding box center [533, 167] width 17 height 17
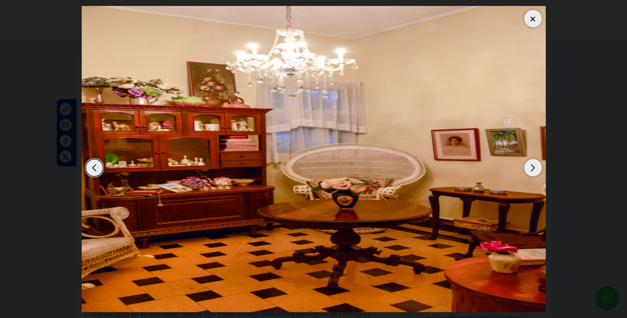
click at [533, 166] on div "Next slide" at bounding box center [533, 167] width 17 height 17
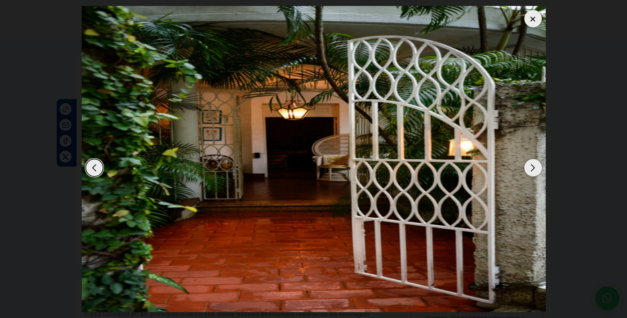
click at [533, 167] on div "Next slide" at bounding box center [533, 167] width 17 height 17
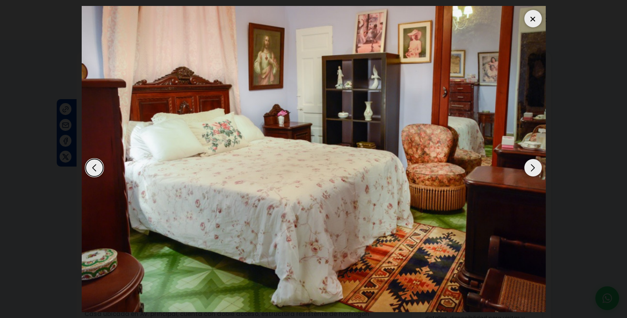
click at [533, 167] on div "Next slide" at bounding box center [533, 167] width 17 height 17
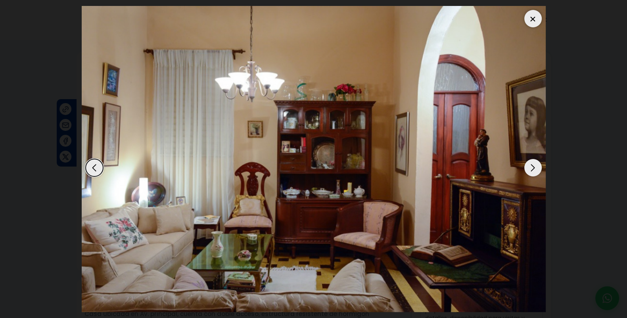
click at [533, 167] on div "Next slide" at bounding box center [533, 167] width 17 height 17
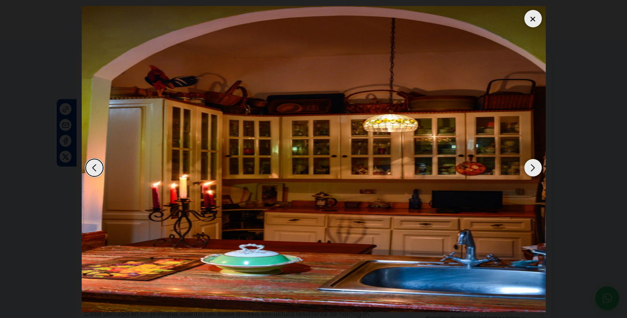
click at [533, 167] on div "Next slide" at bounding box center [533, 167] width 17 height 17
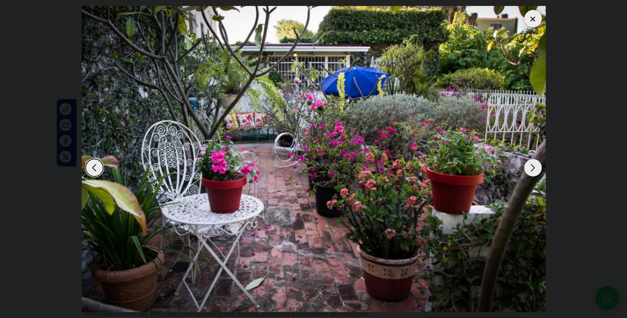
click at [533, 167] on div "Next slide" at bounding box center [533, 167] width 17 height 17
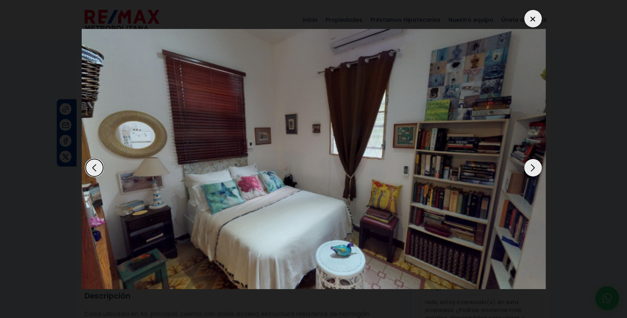
click at [533, 167] on div "Next slide" at bounding box center [533, 167] width 17 height 17
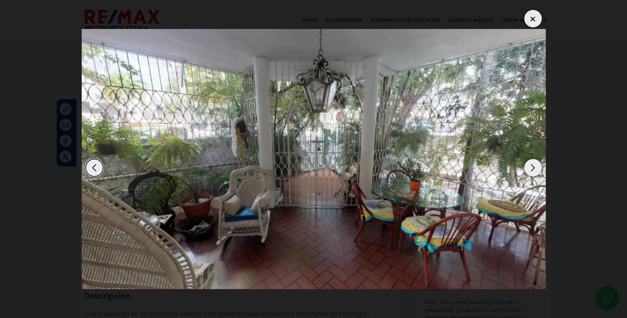
click at [532, 167] on div "Next slide" at bounding box center [533, 167] width 17 height 17
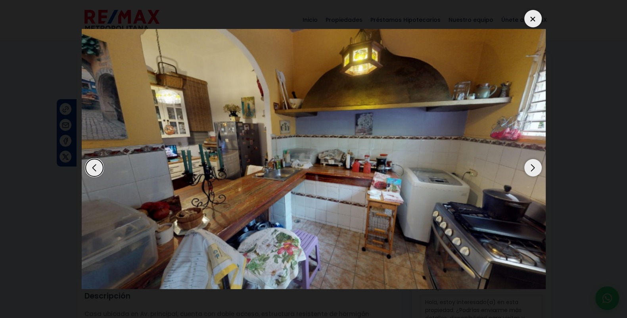
click at [532, 167] on div "Next slide" at bounding box center [533, 167] width 17 height 17
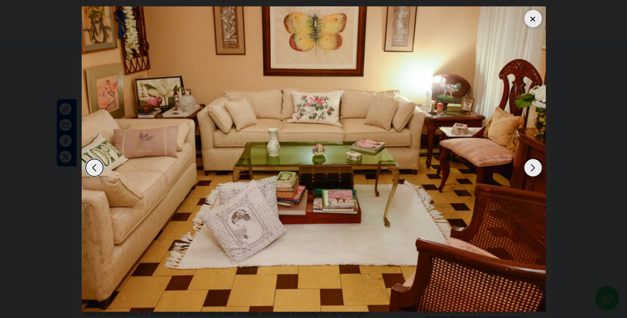
click at [532, 167] on div "Next slide" at bounding box center [533, 167] width 17 height 17
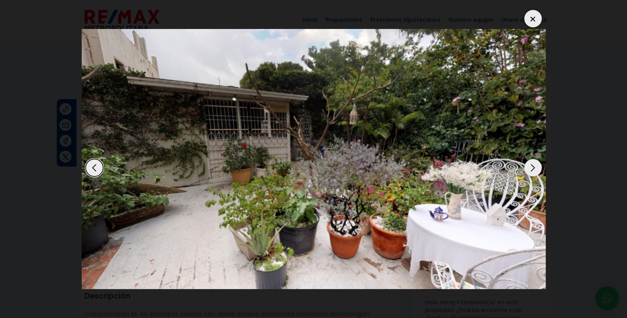
click at [532, 167] on div "Next slide" at bounding box center [533, 167] width 17 height 17
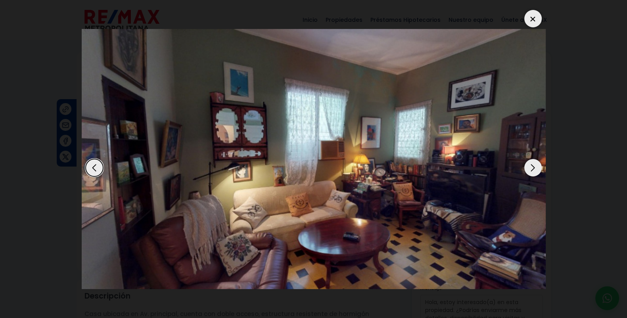
click at [532, 167] on div "Next slide" at bounding box center [533, 167] width 17 height 17
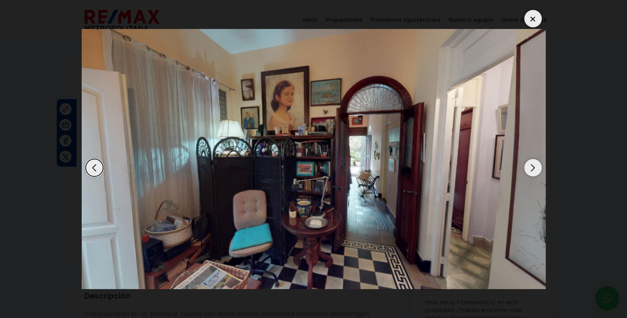
click at [532, 167] on div "Next slide" at bounding box center [533, 167] width 17 height 17
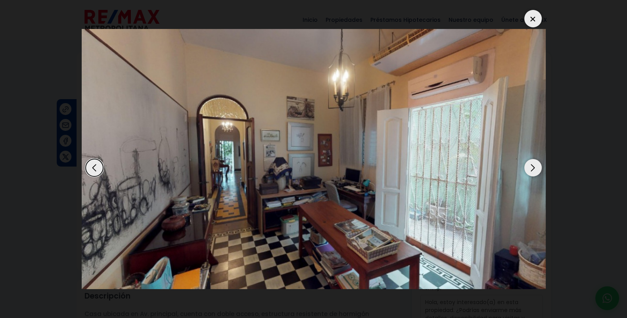
click at [532, 168] on div "Next slide" at bounding box center [533, 167] width 17 height 17
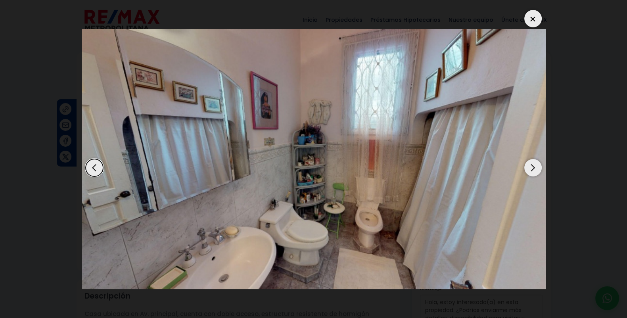
click at [532, 168] on div "Next slide" at bounding box center [533, 167] width 17 height 17
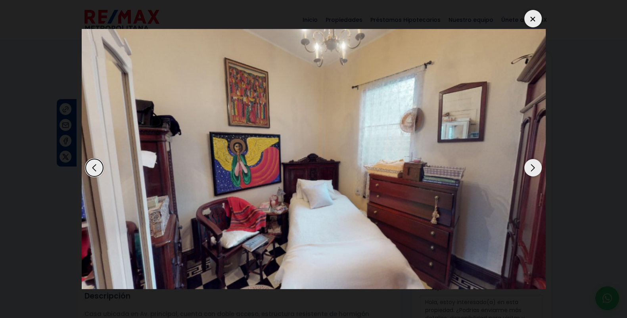
click at [532, 168] on div "Next slide" at bounding box center [533, 167] width 17 height 17
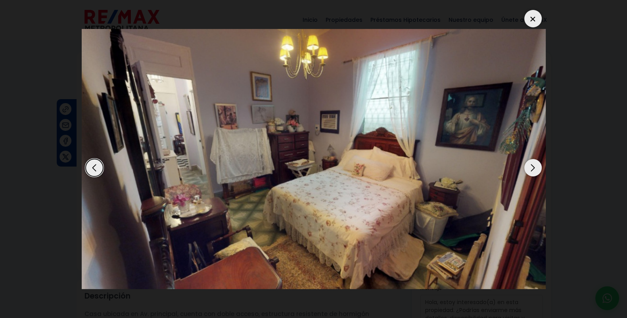
click at [532, 168] on div "Next slide" at bounding box center [533, 167] width 17 height 17
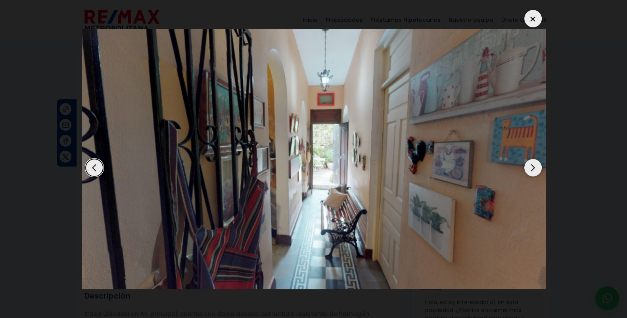
click at [532, 168] on div "Next slide" at bounding box center [533, 167] width 17 height 17
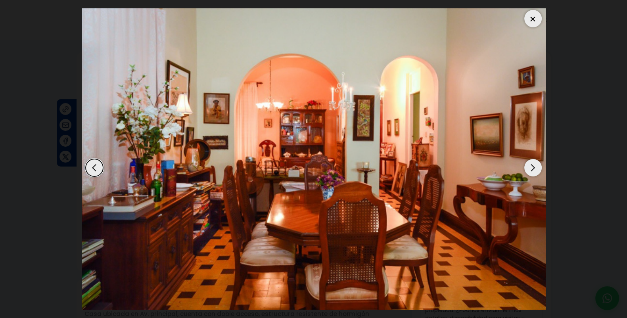
click at [532, 168] on div "Next slide" at bounding box center [533, 167] width 17 height 17
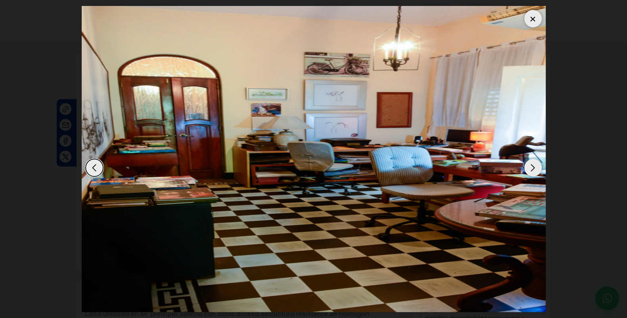
click at [532, 21] on div at bounding box center [533, 18] width 17 height 17
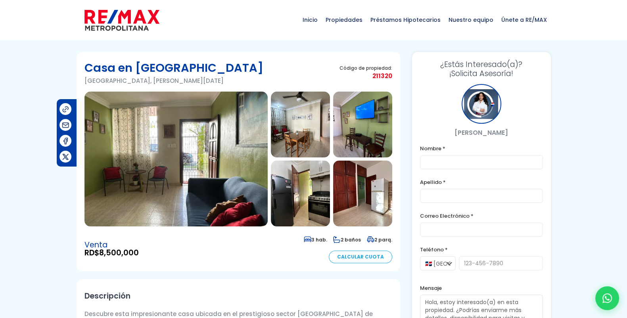
click at [171, 118] on img at bounding box center [176, 159] width 183 height 135
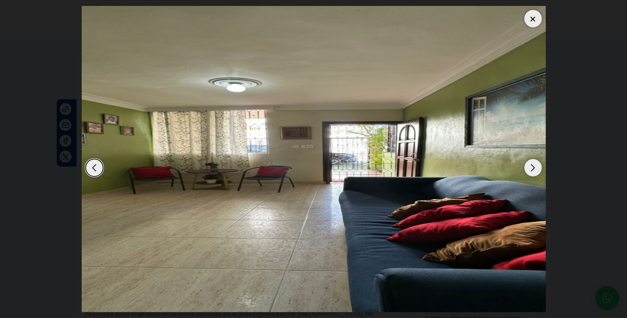
click at [535, 169] on div "Next slide" at bounding box center [533, 167] width 17 height 17
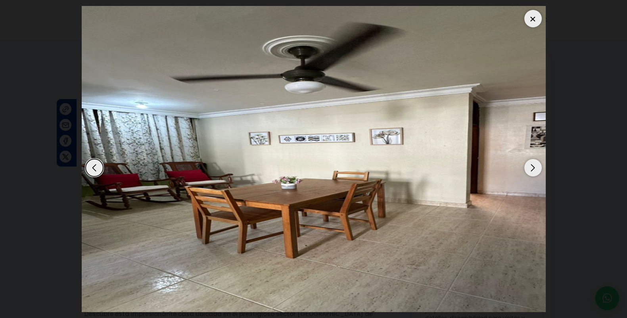
click at [535, 169] on div "Next slide" at bounding box center [533, 167] width 17 height 17
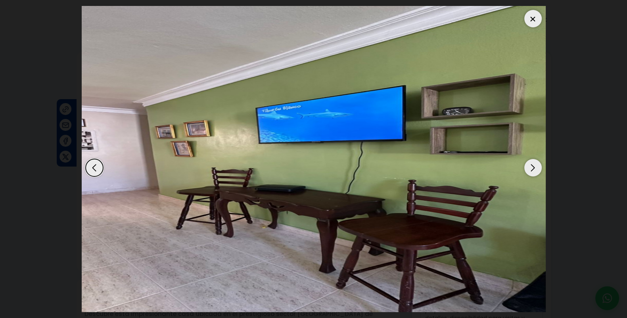
click at [535, 169] on div "Next slide" at bounding box center [533, 167] width 17 height 17
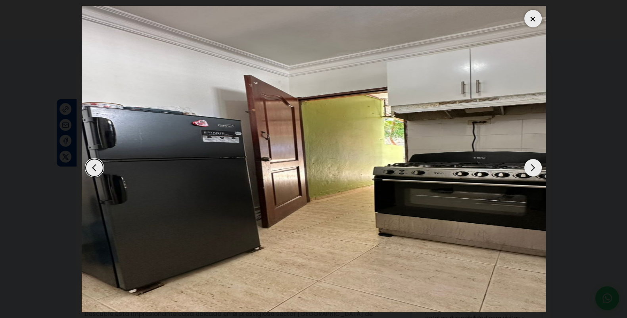
click at [535, 169] on div "Next slide" at bounding box center [533, 167] width 17 height 17
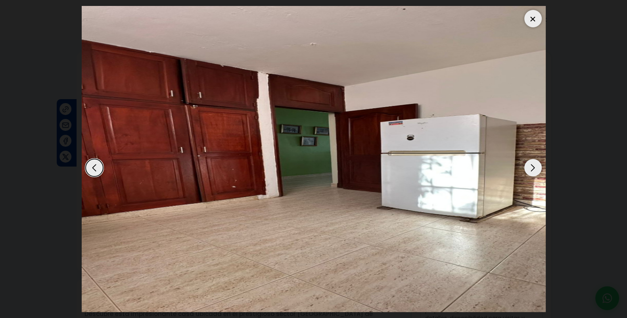
click at [535, 169] on div "Next slide" at bounding box center [533, 167] width 17 height 17
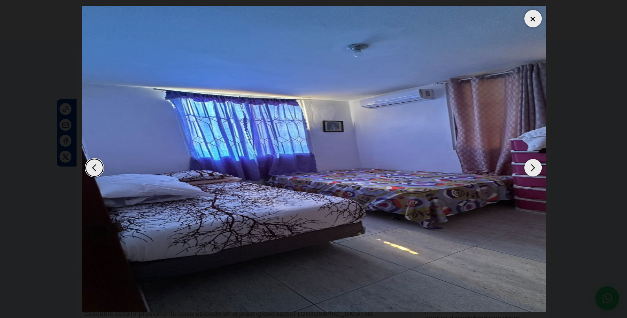
click at [535, 169] on div "Next slide" at bounding box center [533, 167] width 17 height 17
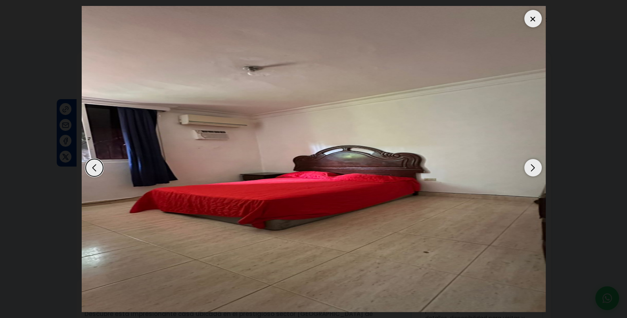
click at [535, 168] on div "Next slide" at bounding box center [533, 167] width 17 height 17
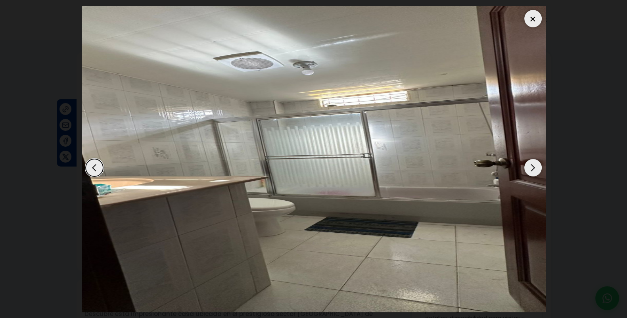
click at [535, 168] on div "Next slide" at bounding box center [533, 167] width 17 height 17
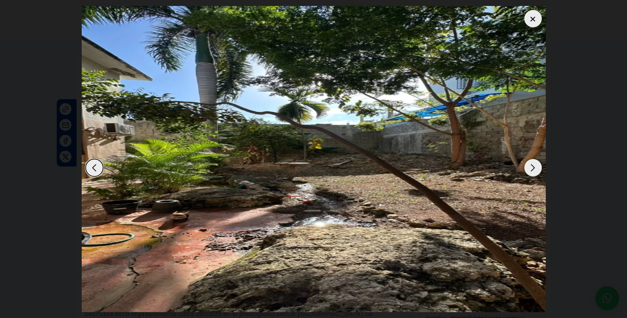
click at [535, 168] on div "Next slide" at bounding box center [533, 167] width 17 height 17
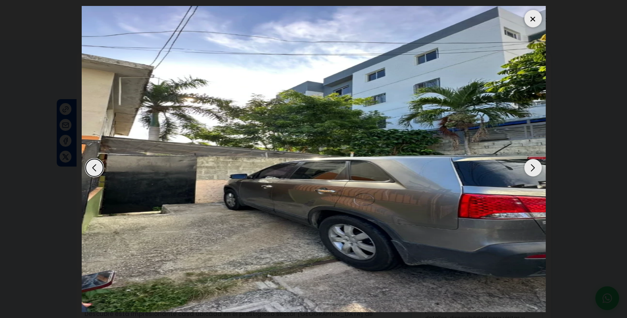
click at [535, 168] on div "Next slide" at bounding box center [533, 167] width 17 height 17
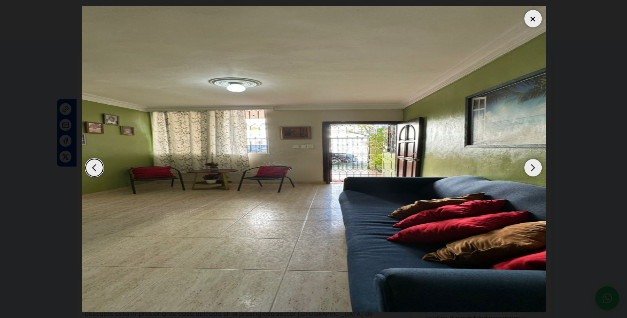
click at [535, 168] on div "Next slide" at bounding box center [533, 167] width 17 height 17
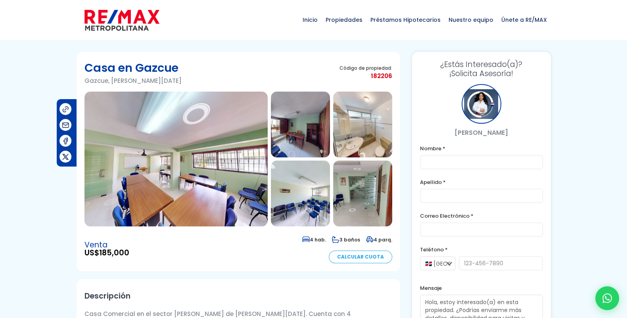
click at [192, 173] on img at bounding box center [176, 159] width 183 height 135
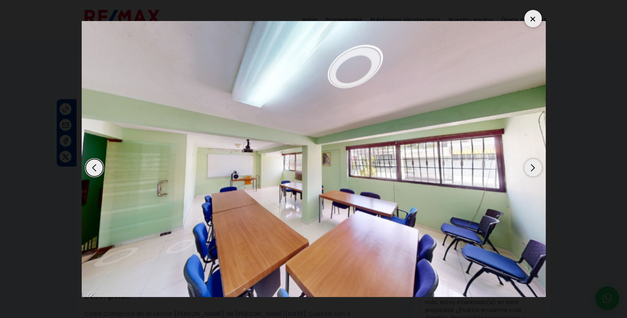
click at [536, 167] on div "Next slide" at bounding box center [533, 167] width 17 height 17
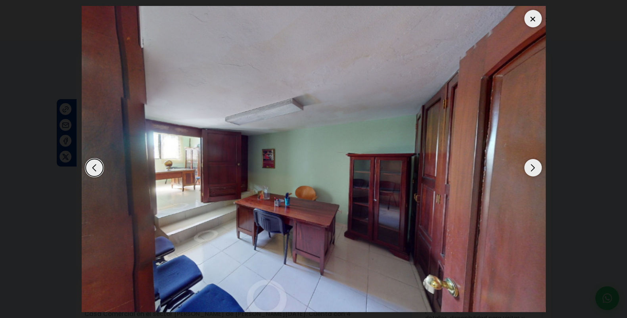
click at [536, 167] on div "Next slide" at bounding box center [533, 167] width 17 height 17
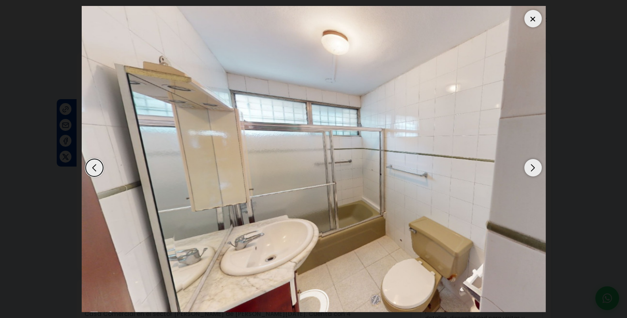
click at [536, 167] on div "Next slide" at bounding box center [533, 167] width 17 height 17
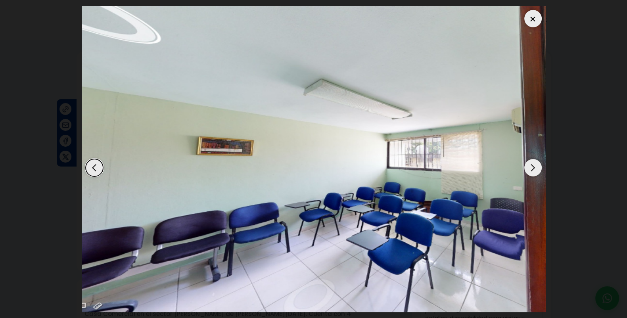
click at [536, 166] on div "Next slide" at bounding box center [533, 167] width 17 height 17
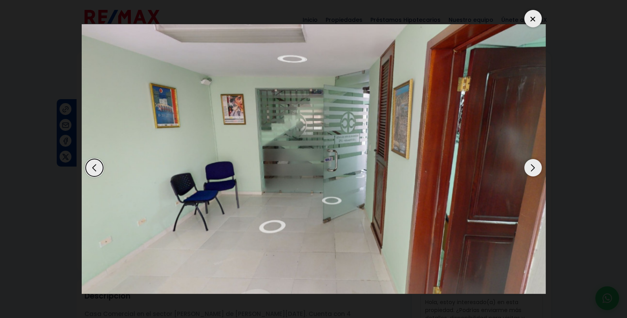
click at [536, 166] on div "Next slide" at bounding box center [533, 167] width 17 height 17
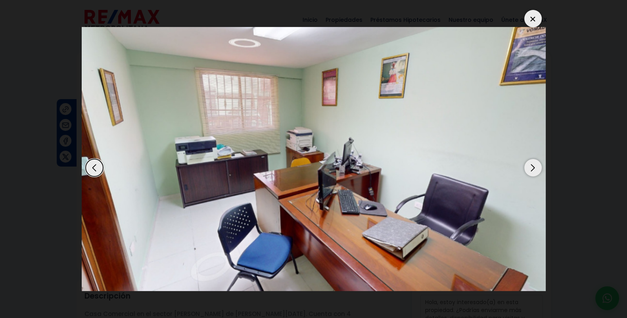
click at [536, 166] on div "Next slide" at bounding box center [533, 167] width 17 height 17
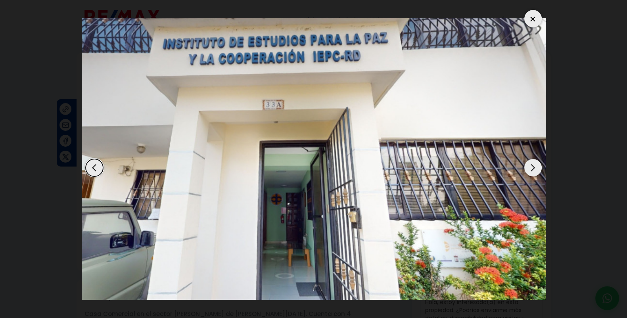
click at [536, 167] on div "Next slide" at bounding box center [533, 167] width 17 height 17
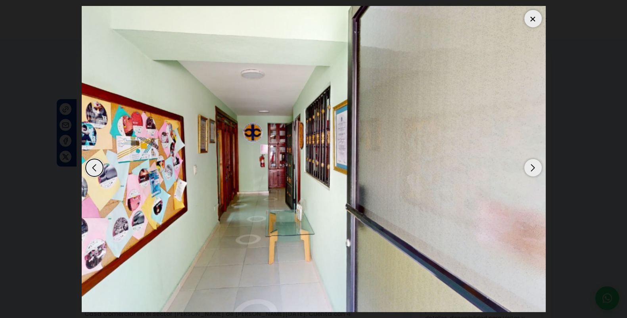
click at [536, 167] on div "Next slide" at bounding box center [533, 167] width 17 height 17
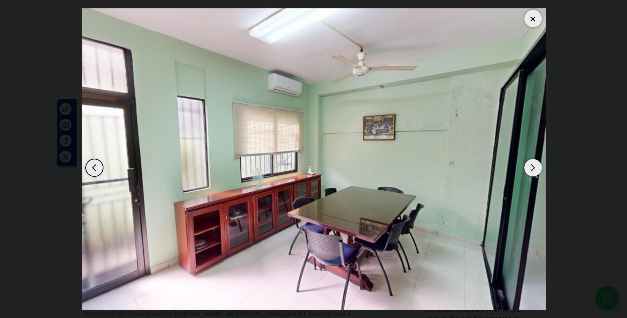
click at [536, 167] on div "Next slide" at bounding box center [533, 167] width 17 height 17
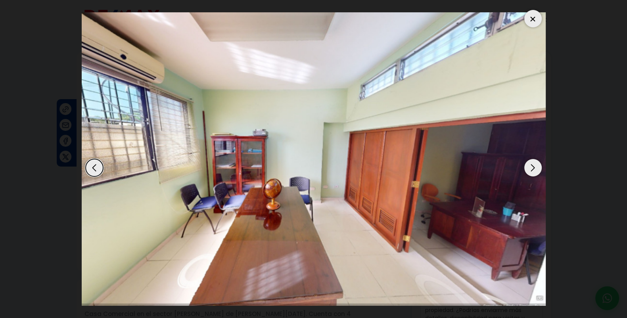
click at [536, 167] on div "Next slide" at bounding box center [533, 167] width 17 height 17
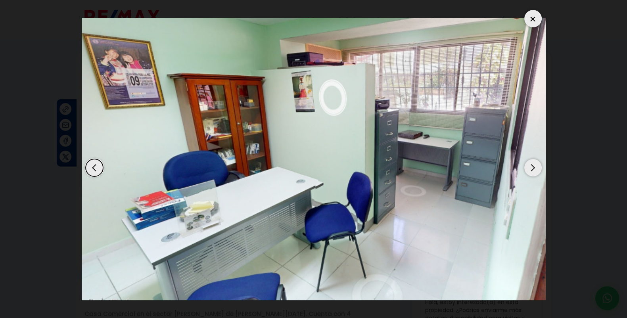
click at [536, 167] on div "Next slide" at bounding box center [533, 167] width 17 height 17
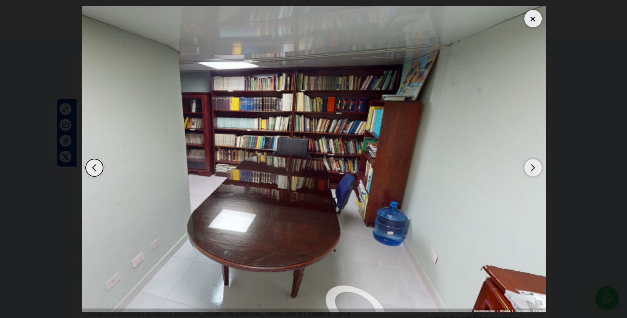
click at [536, 167] on div "Next slide" at bounding box center [533, 167] width 17 height 17
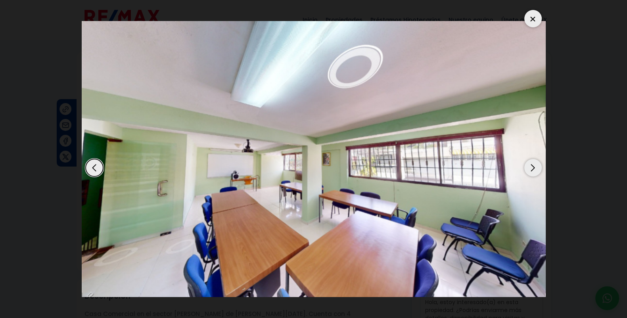
click at [536, 167] on div "Next slide" at bounding box center [533, 167] width 17 height 17
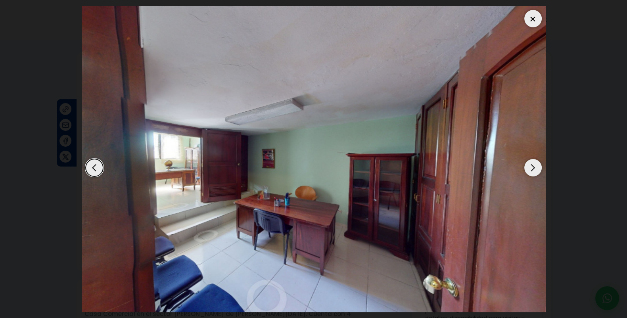
click at [536, 167] on div "Next slide" at bounding box center [533, 167] width 17 height 17
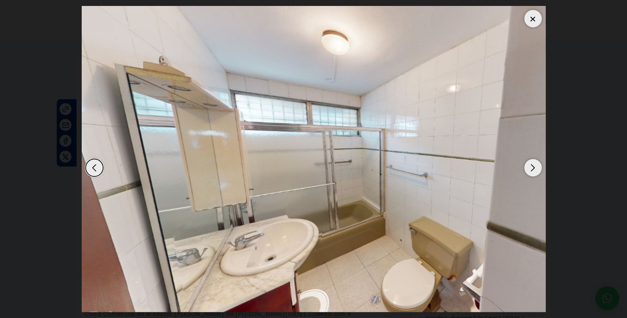
click at [532, 19] on div at bounding box center [533, 18] width 17 height 17
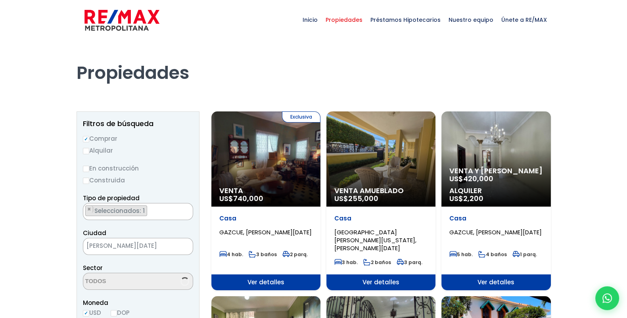
scroll to position [1661, 0]
select select "14014"
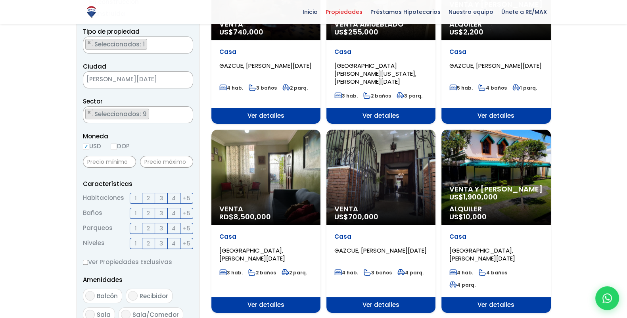
scroll to position [165, 0]
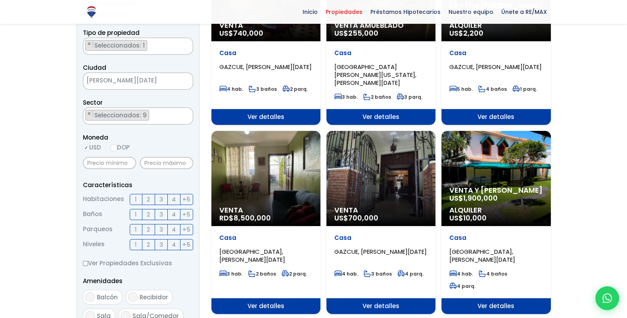
click at [118, 115] on span "Seleccionados: 9" at bounding box center [121, 115] width 55 height 8
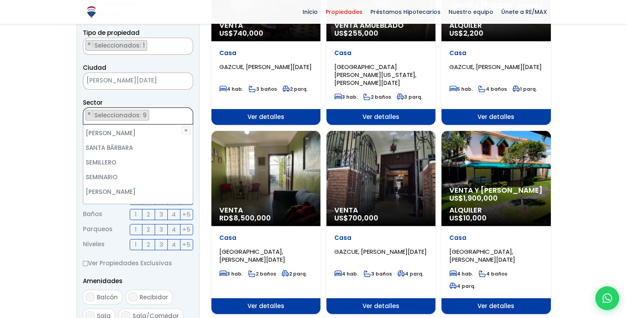
scroll to position [3786, 0]
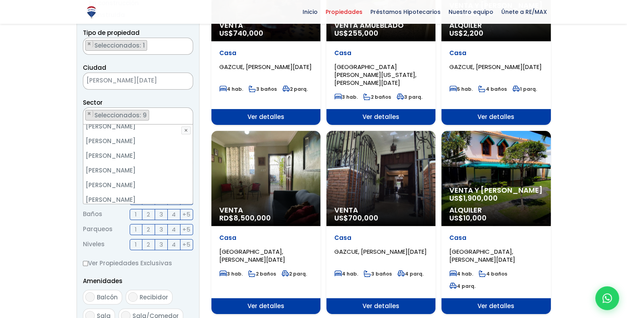
click at [150, 251] on li "ZONA UNIVERSITARIA" at bounding box center [138, 258] width 110 height 15
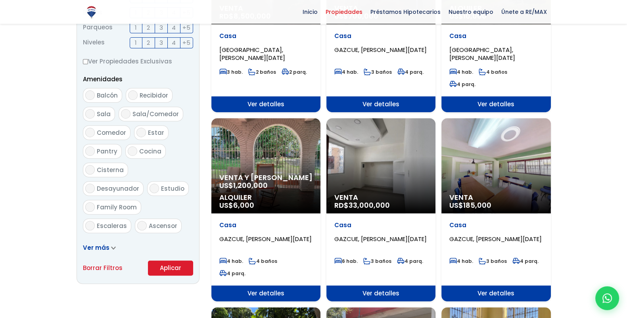
scroll to position [396, 0]
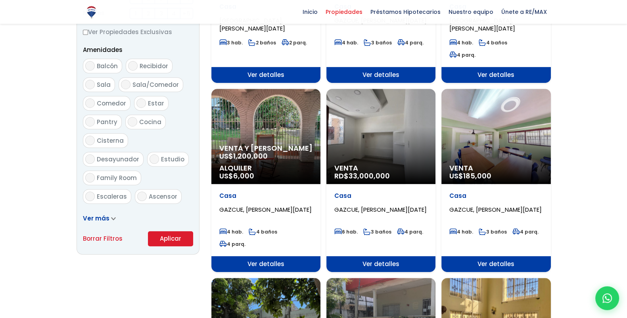
click at [157, 237] on button "Aplicar" at bounding box center [170, 238] width 45 height 15
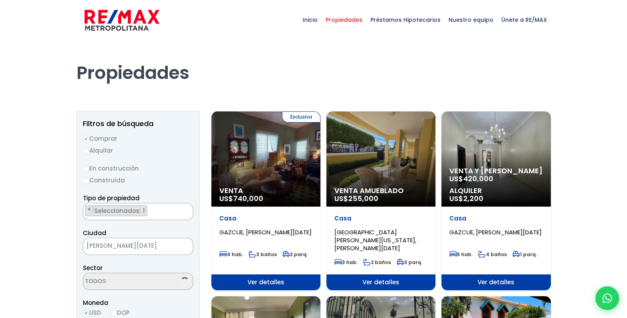
select select "14014"
click at [352, 22] on span "Propiedades" at bounding box center [344, 20] width 45 height 24
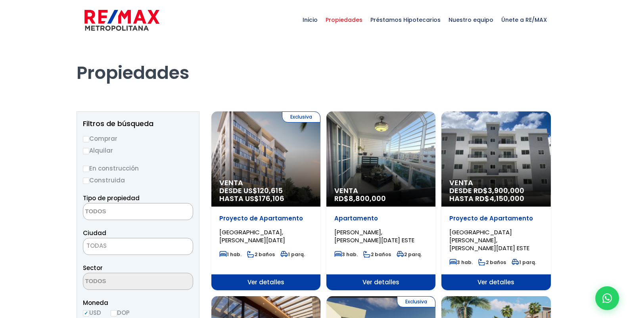
select select
click at [85, 140] on input "Comprar" at bounding box center [86, 139] width 6 height 6
radio input "true"
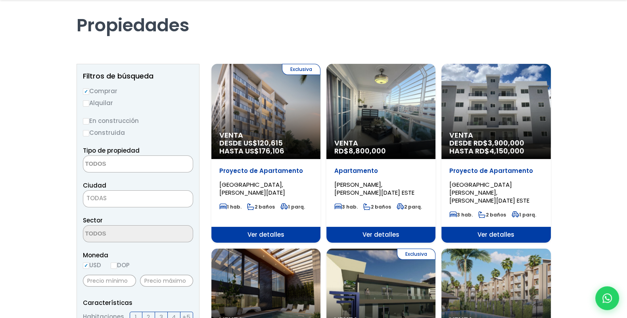
scroll to position [66, 0]
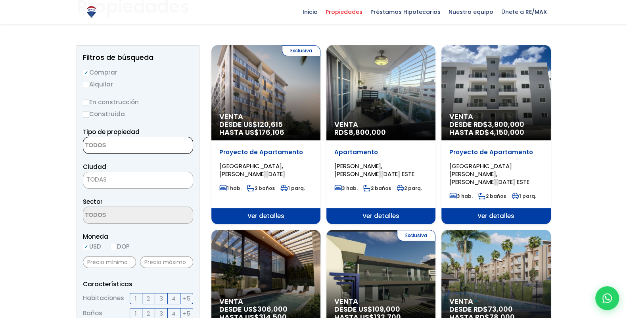
click at [110, 148] on textarea "Search" at bounding box center [121, 145] width 77 height 17
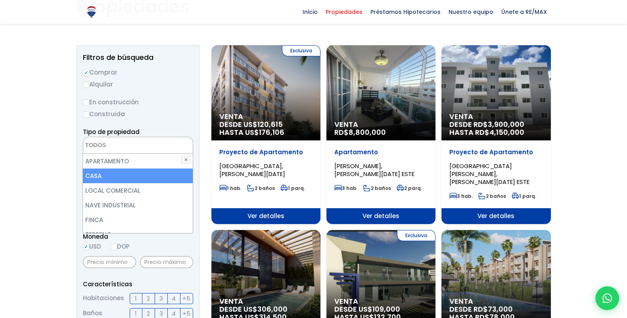
click at [115, 171] on li "CASA" at bounding box center [138, 176] width 110 height 15
select select "house"
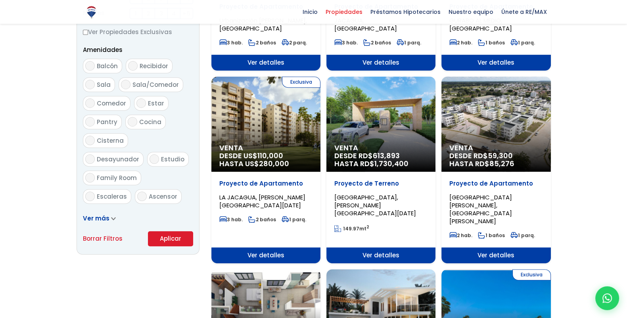
scroll to position [396, 0]
click at [160, 233] on button "Aplicar" at bounding box center [170, 238] width 45 height 15
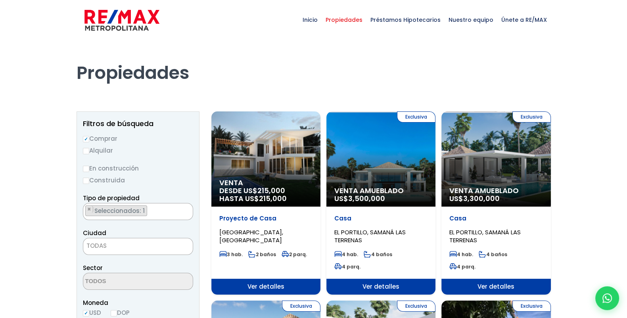
drag, startPoint x: 430, startPoint y: 128, endPoint x: 451, endPoint y: -25, distance: 154.3
